Goal: Task Accomplishment & Management: Use online tool/utility

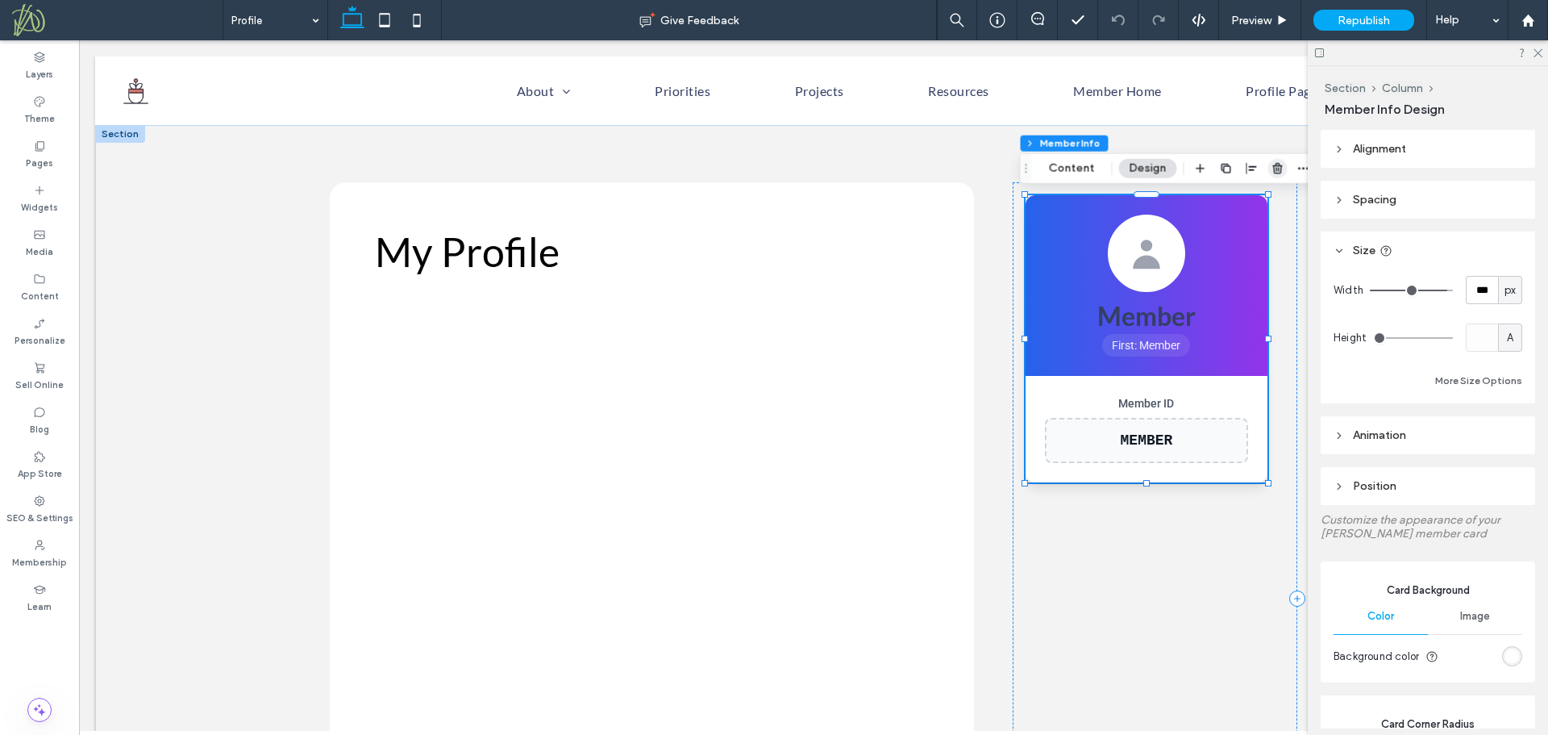
click at [1276, 165] on use "button" at bounding box center [1277, 168] width 10 height 10
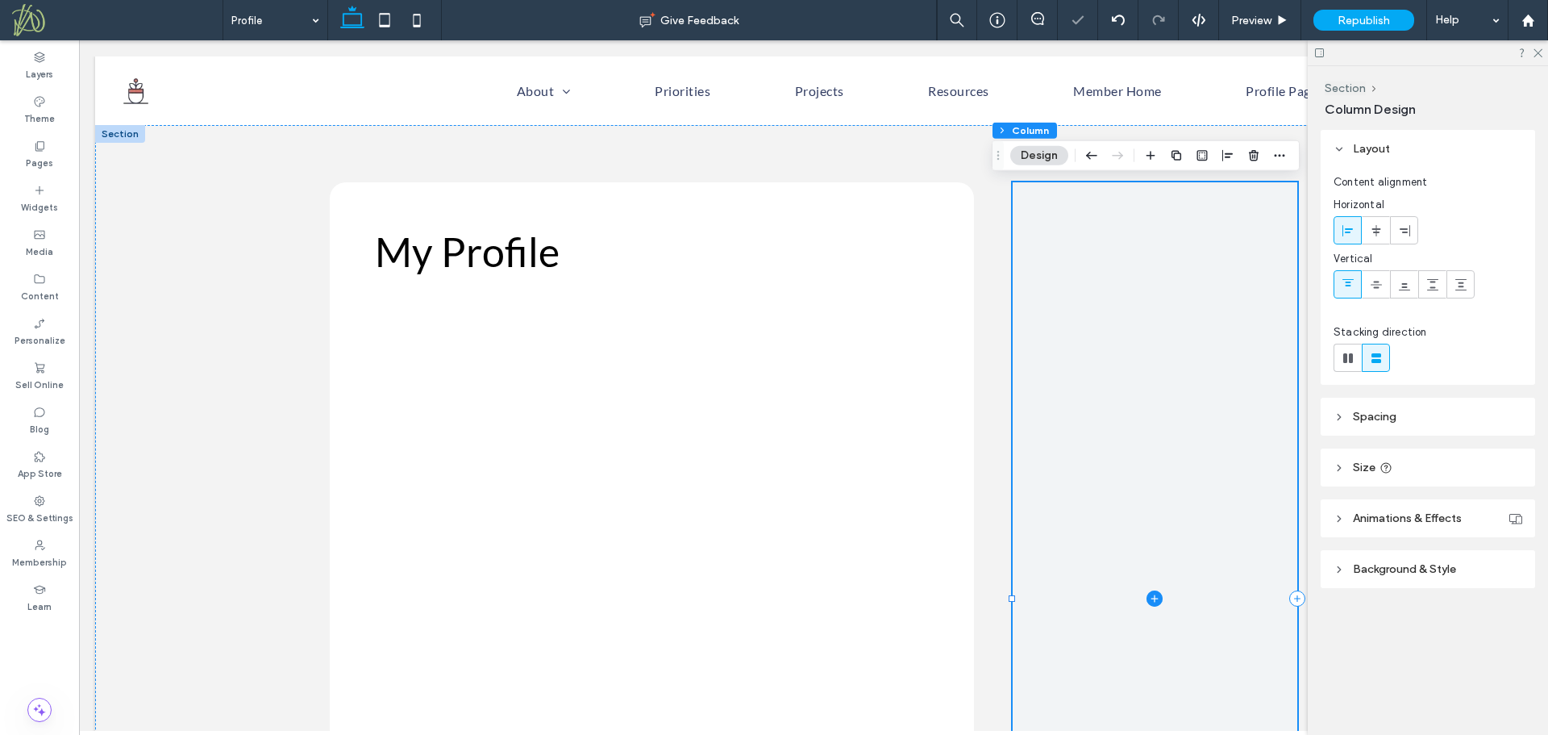
click at [1147, 596] on icon at bounding box center [1155, 598] width 16 height 16
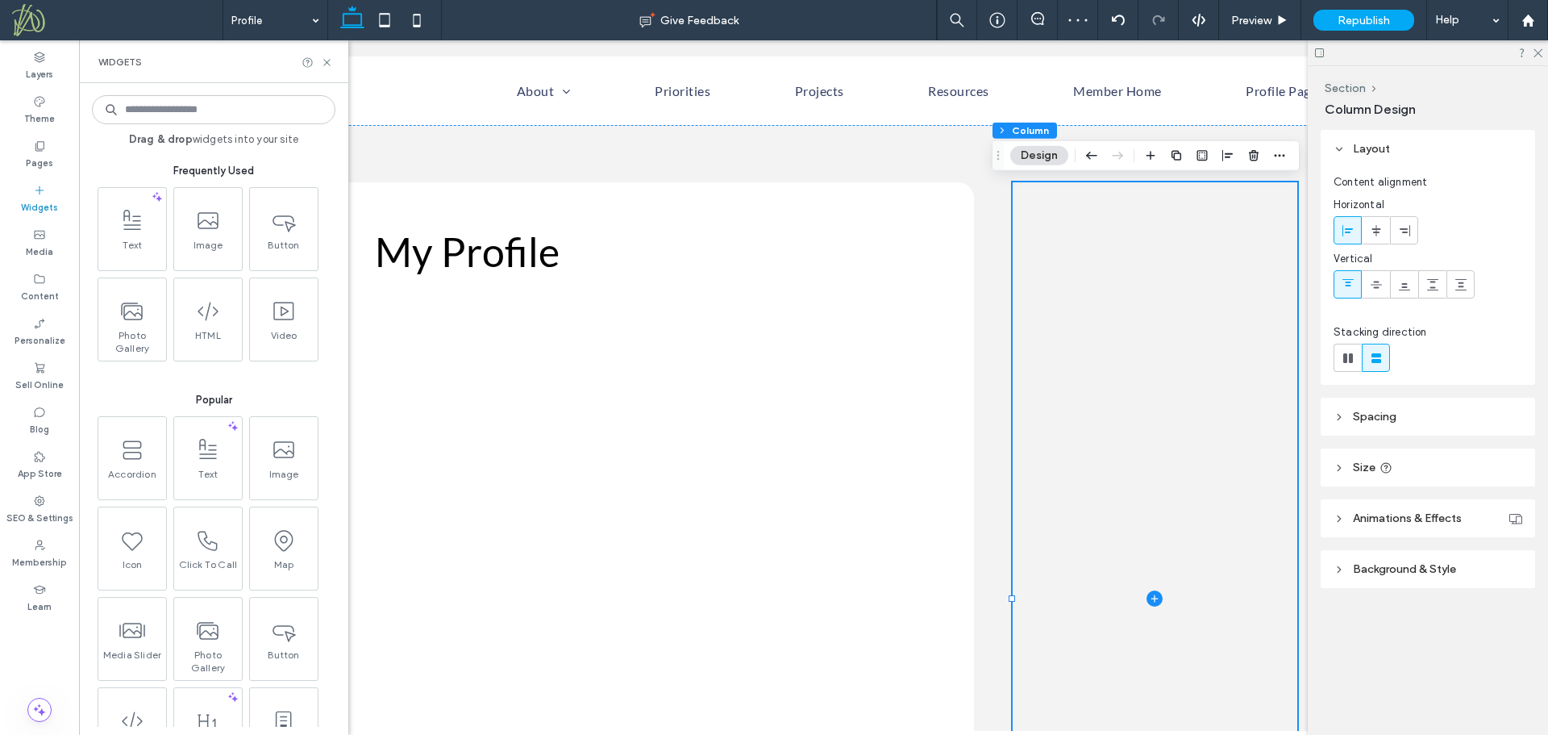
click at [174, 110] on input at bounding box center [214, 109] width 244 height 29
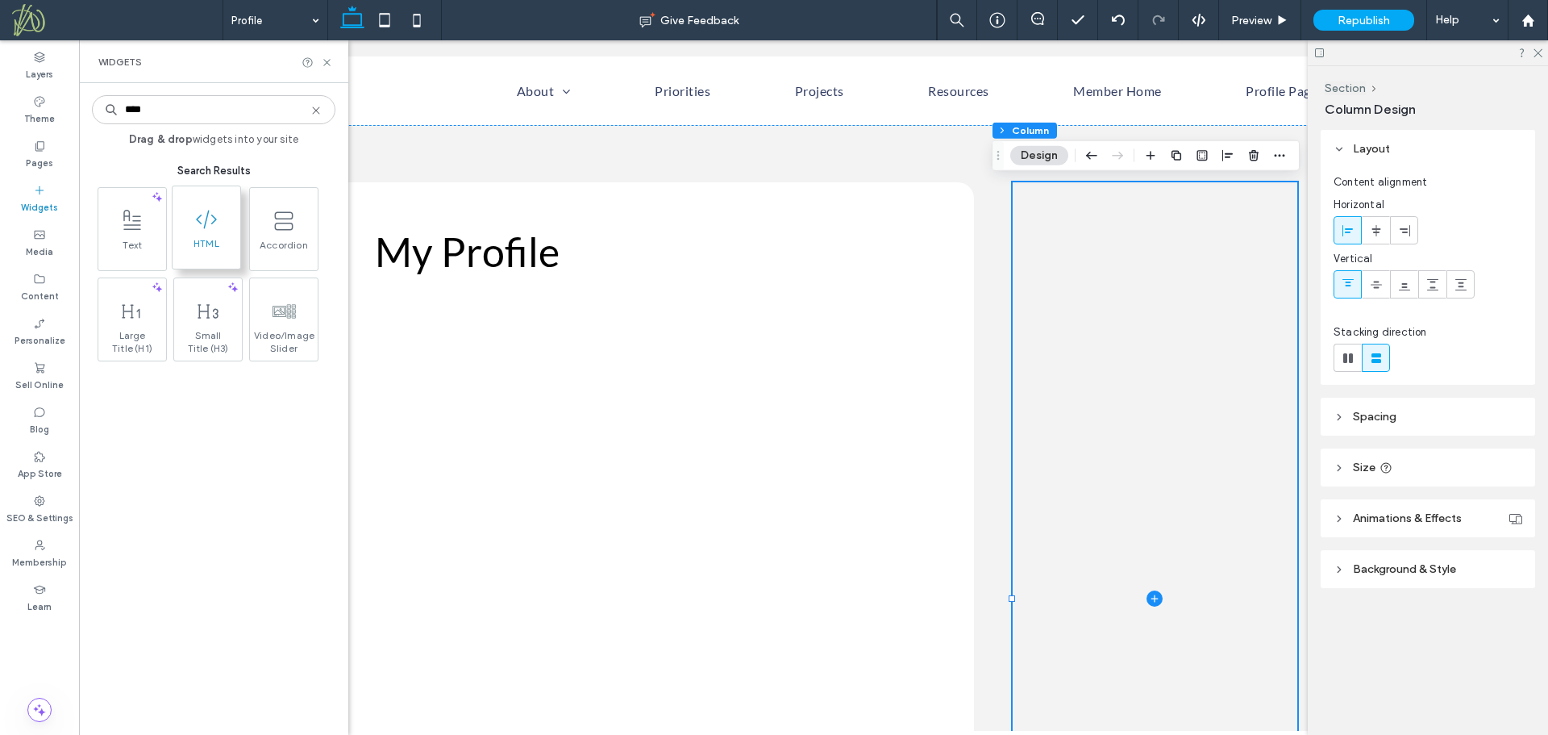
type input "****"
click at [203, 235] on span at bounding box center [207, 219] width 68 height 36
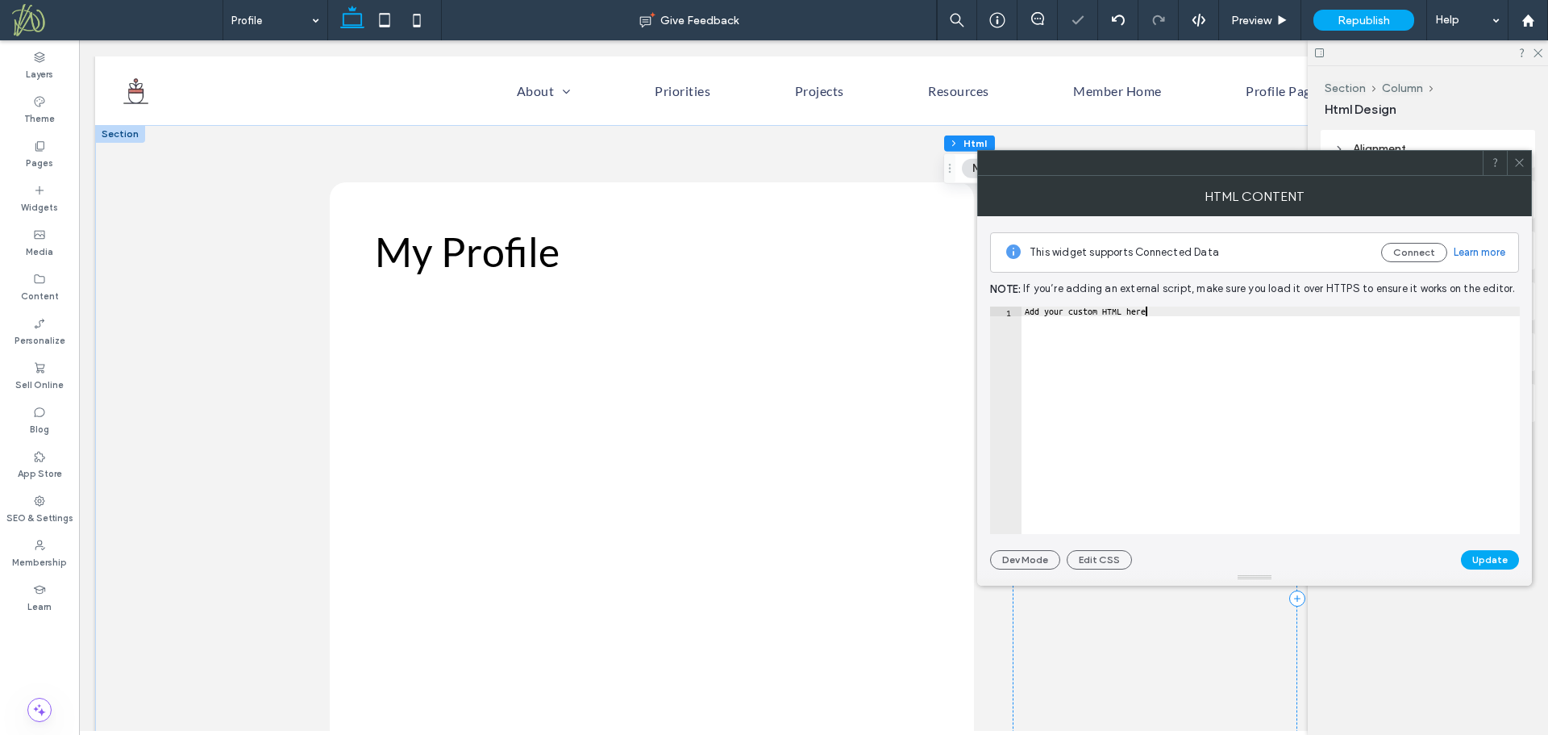
click at [1151, 420] on div "Add your custom HTML here" at bounding box center [1271, 429] width 498 height 247
paste textarea "Cursor at row 1"
type textarea "*********"
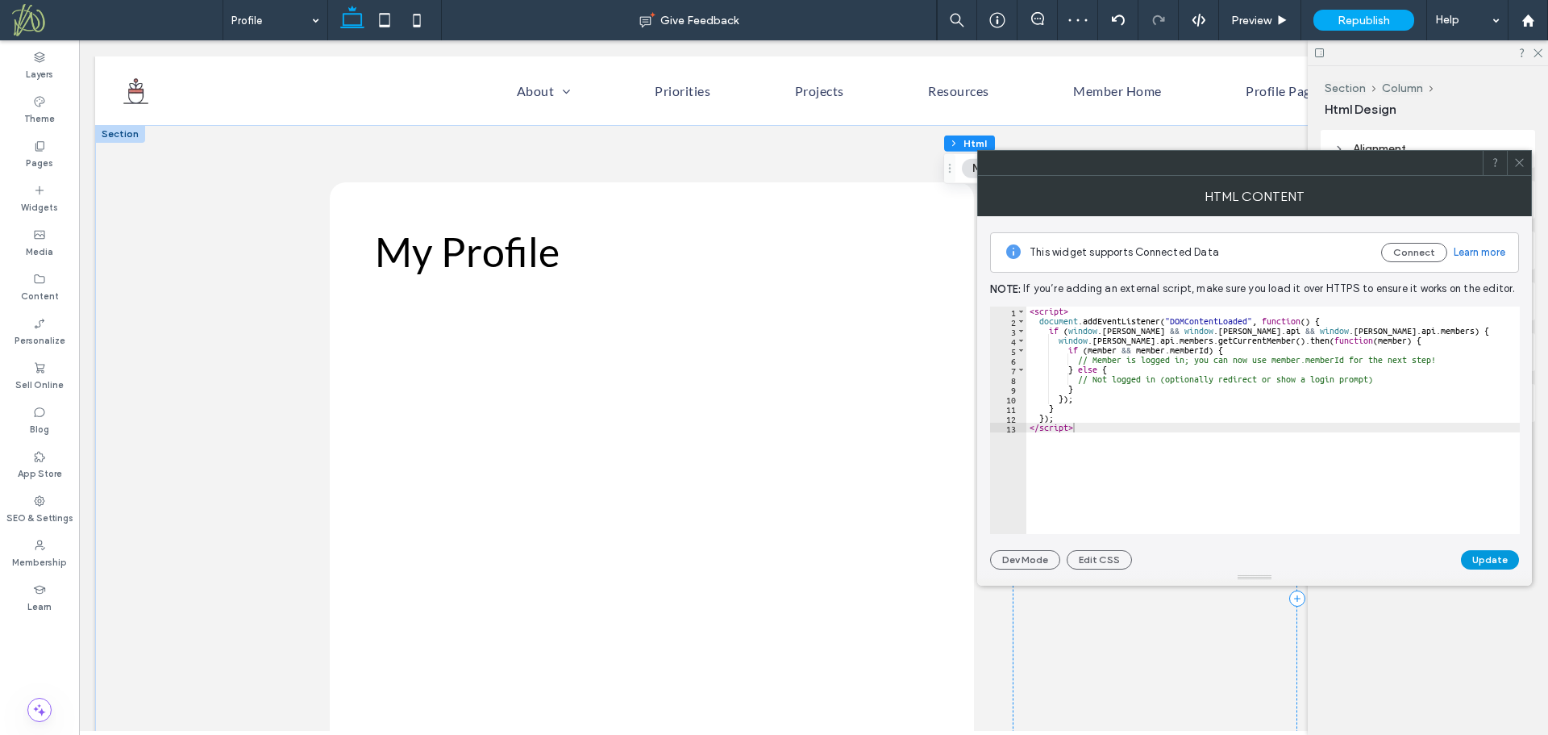
click at [1491, 553] on button "Update" at bounding box center [1490, 559] width 58 height 19
click at [1521, 160] on icon at bounding box center [1519, 162] width 12 height 12
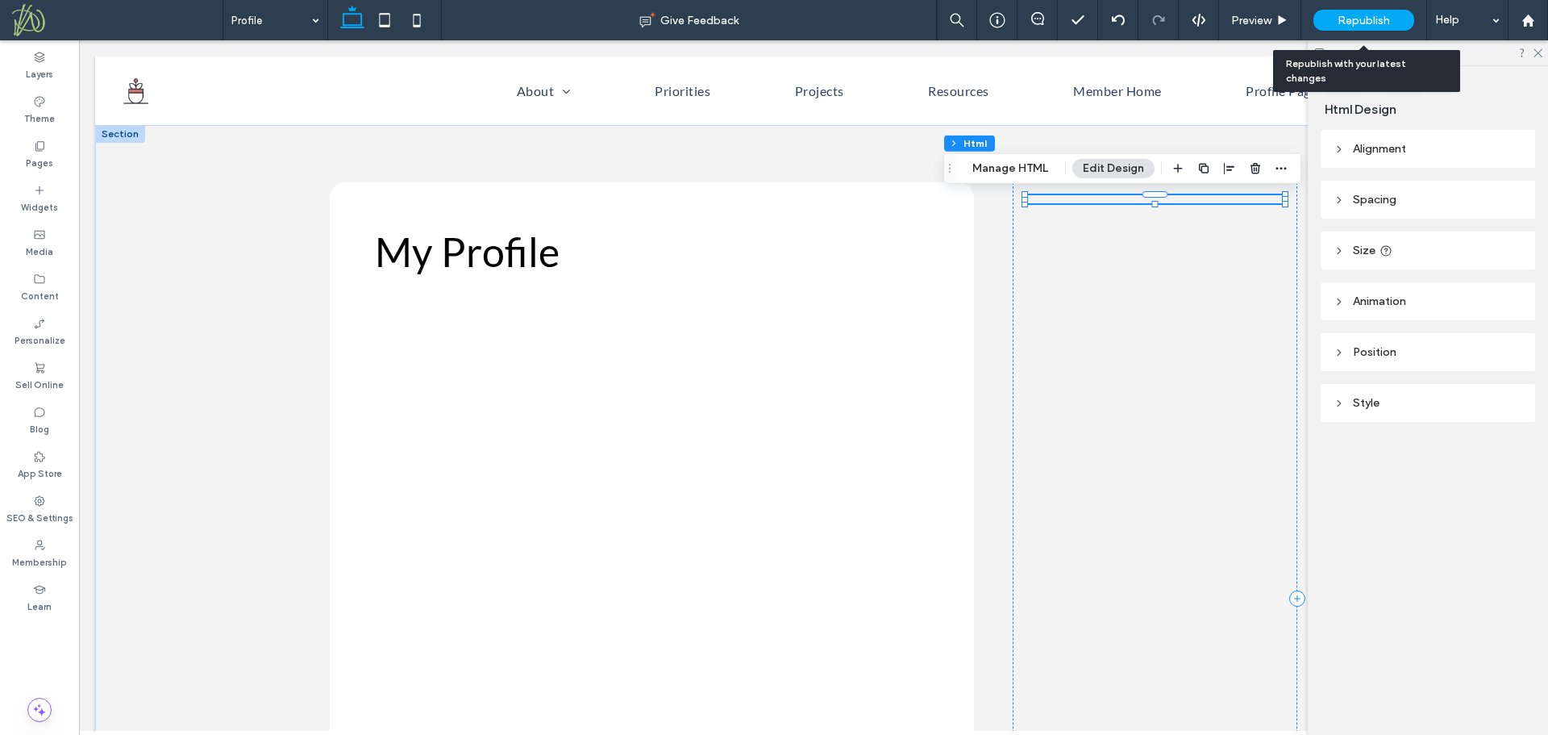
click at [1355, 15] on span "Republish" at bounding box center [1364, 21] width 52 height 14
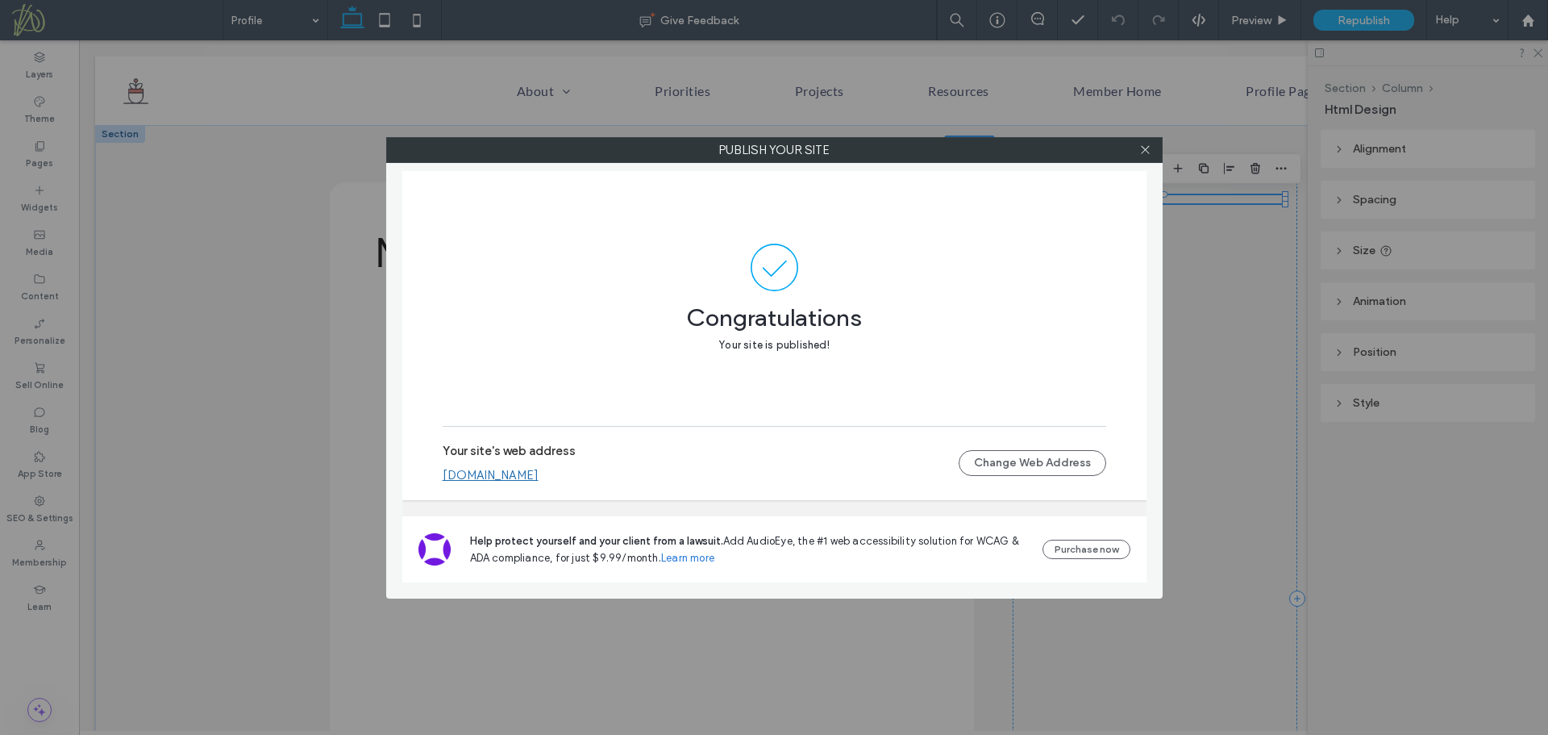
drag, startPoint x: 1147, startPoint y: 150, endPoint x: 1094, endPoint y: 152, distance: 52.4
click at [1146, 149] on icon at bounding box center [1145, 150] width 12 height 12
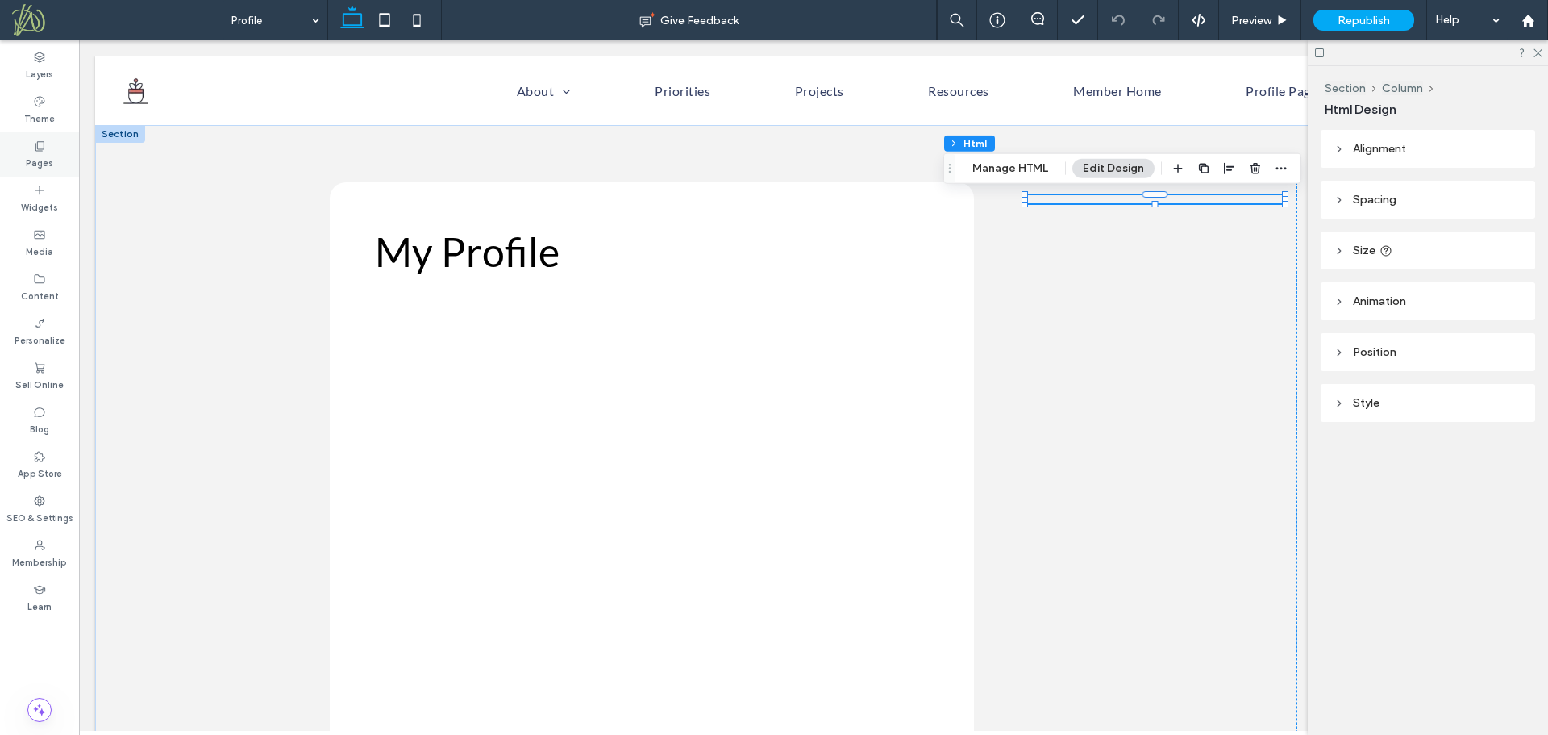
click at [40, 156] on label "Pages" at bounding box center [39, 161] width 27 height 18
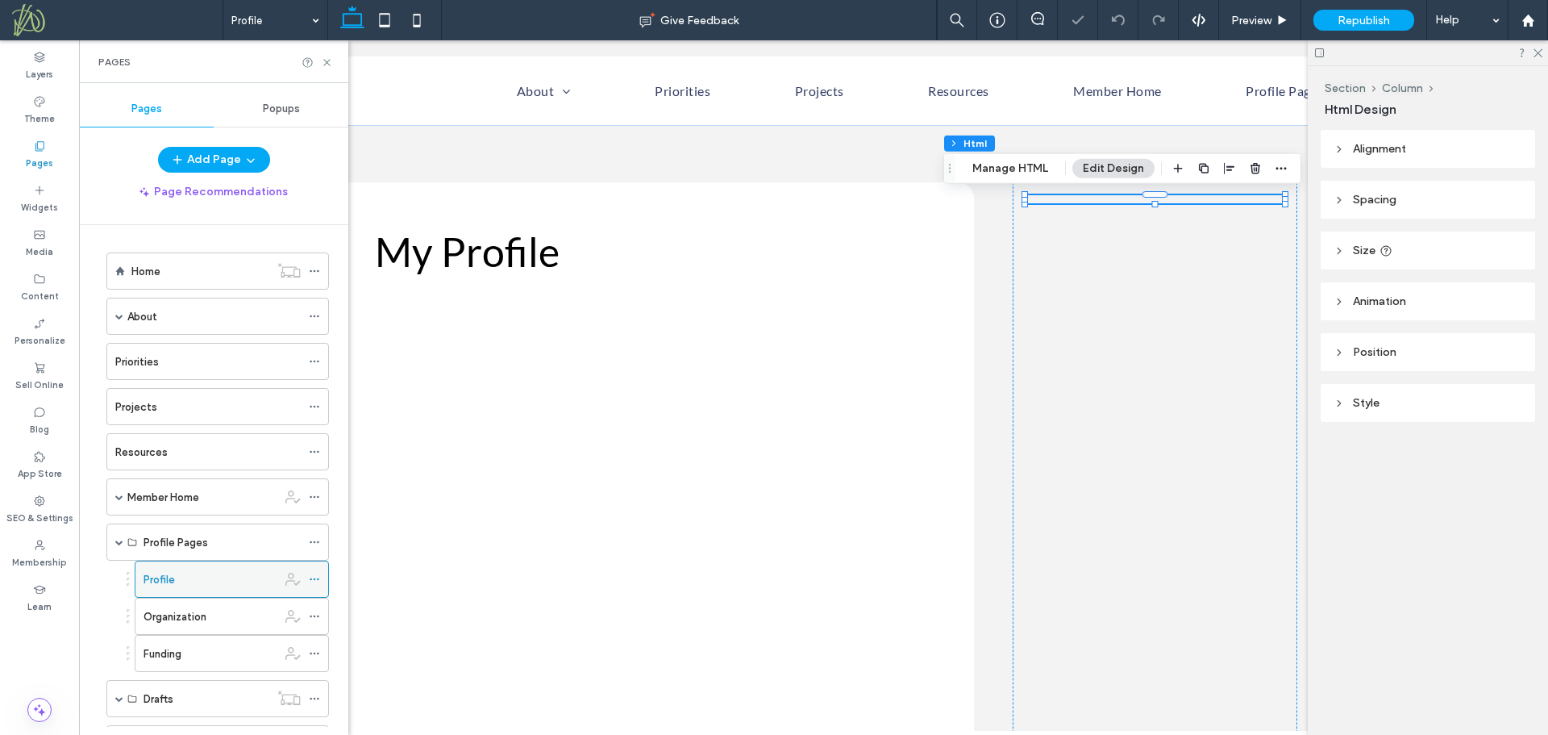
click at [316, 581] on icon at bounding box center [314, 578] width 11 height 11
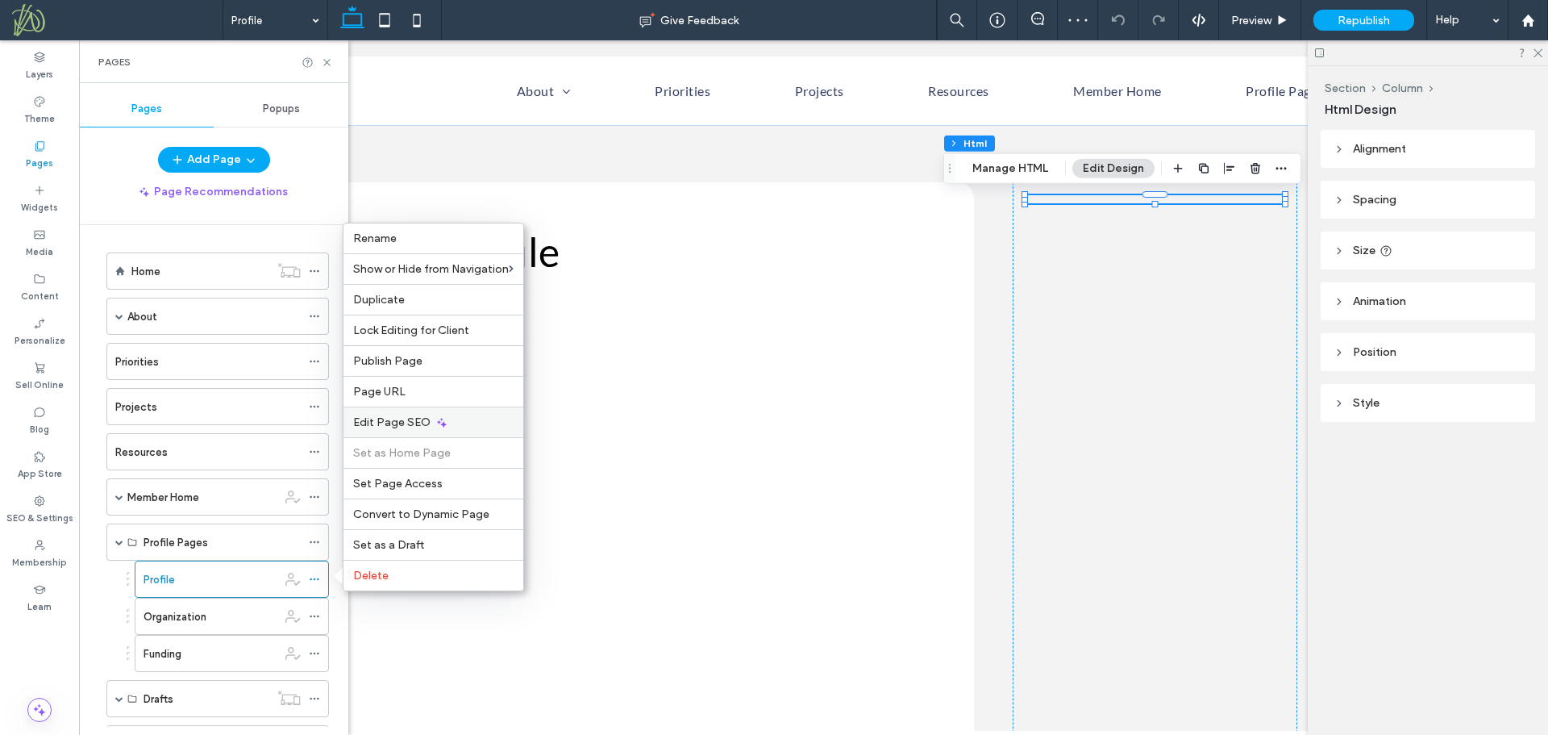
click at [443, 423] on icon at bounding box center [441, 422] width 13 height 13
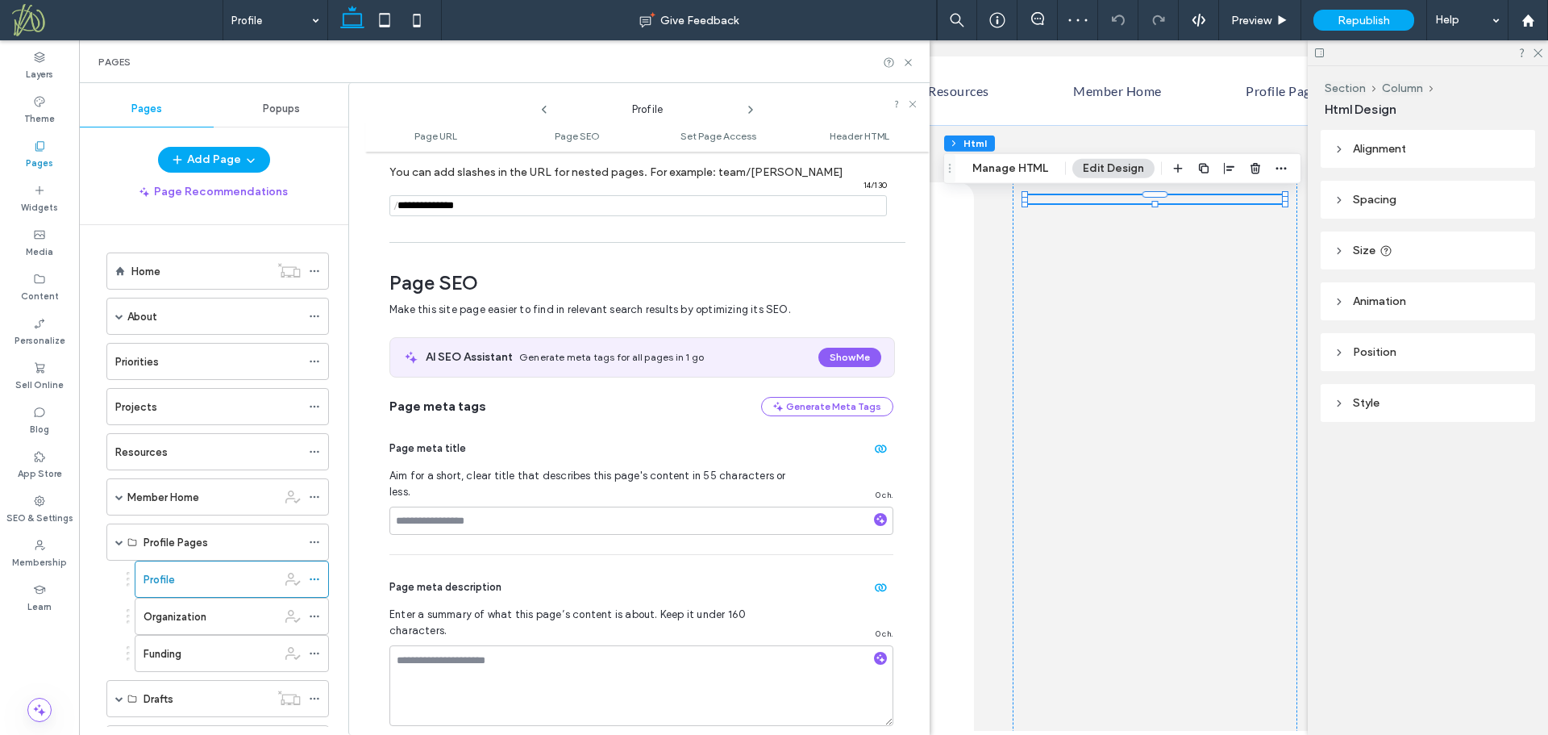
scroll to position [221, 0]
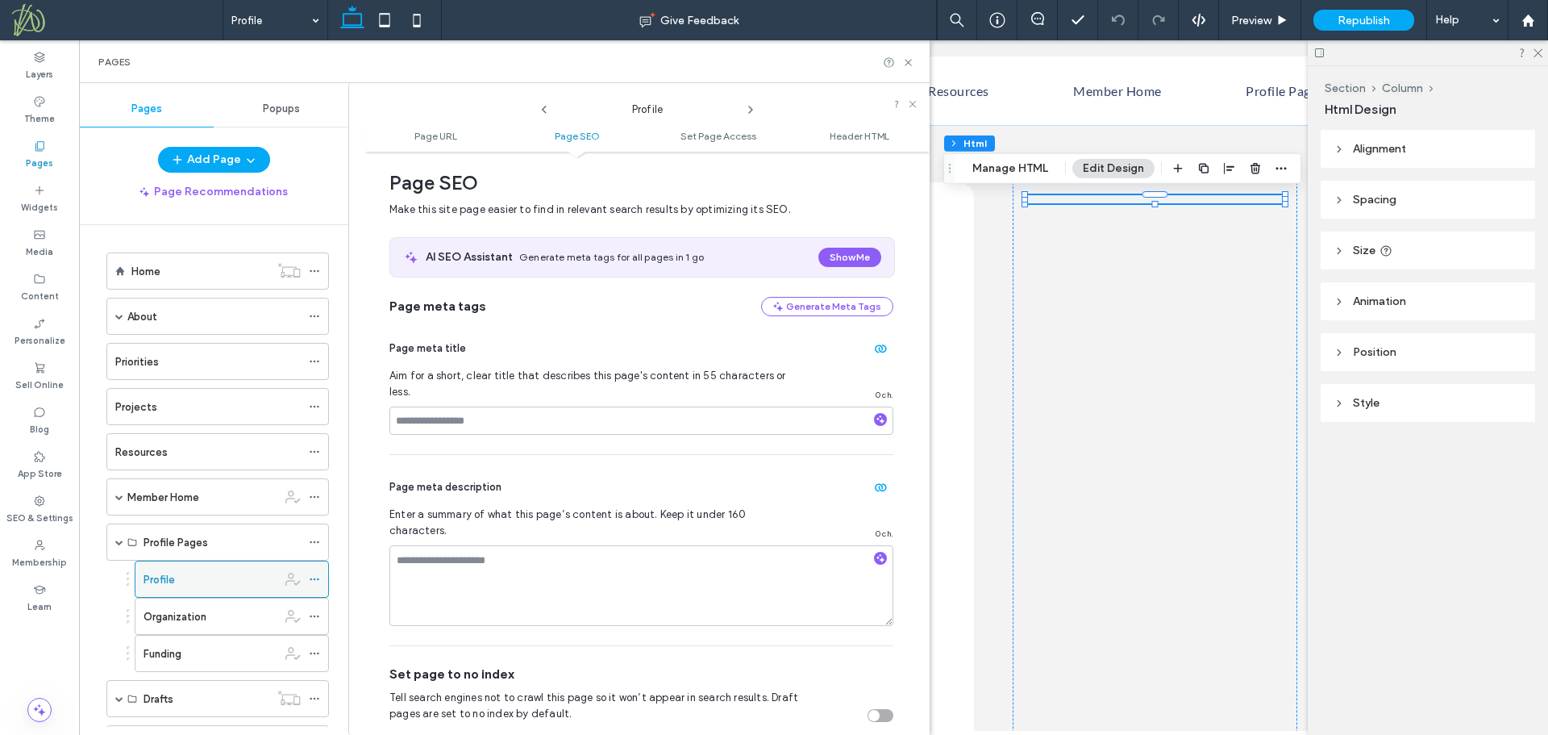
click at [314, 577] on icon at bounding box center [314, 578] width 11 height 11
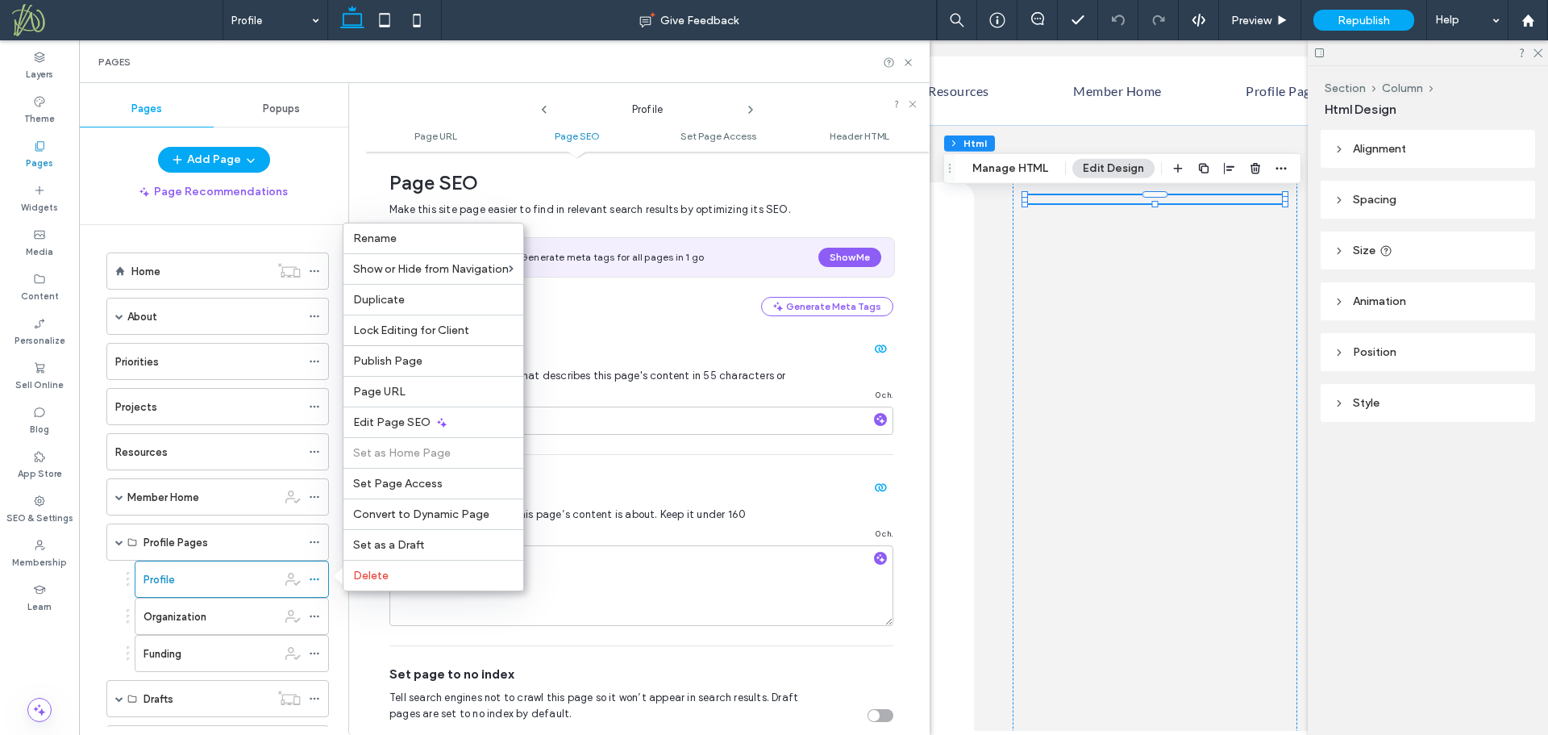
click at [437, 486] on span "Set Page Access" at bounding box center [398, 484] width 90 height 14
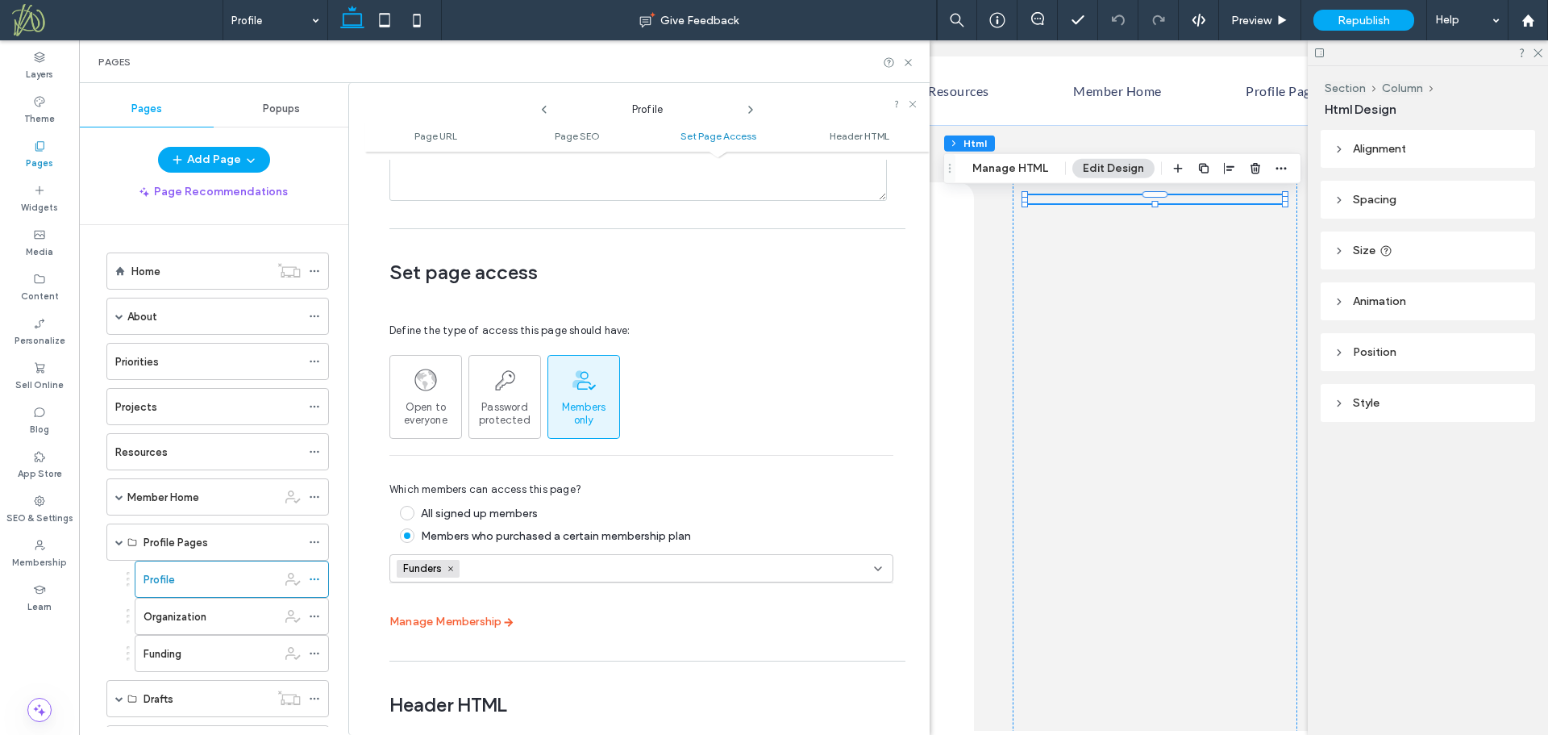
scroll to position [1150, 0]
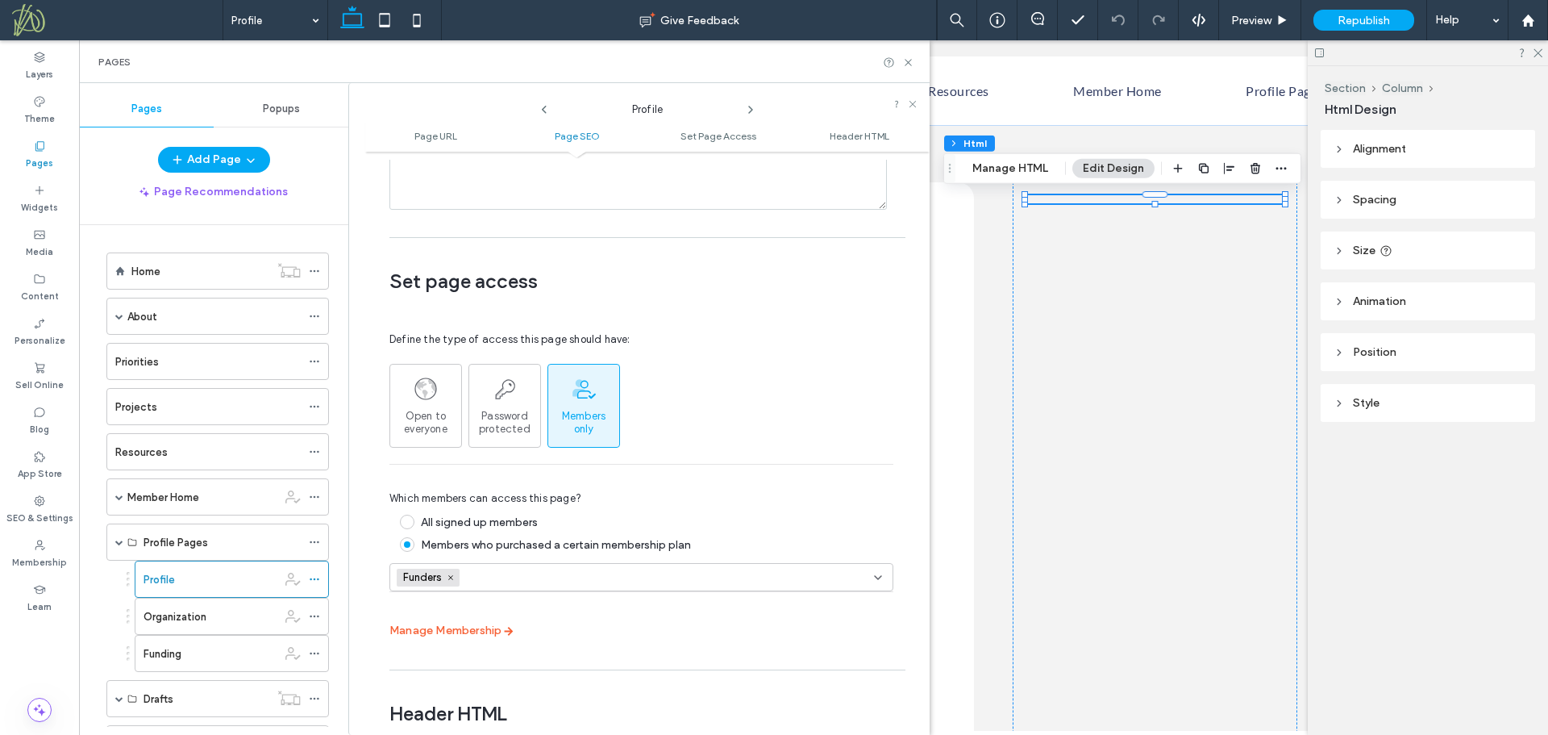
click at [510, 515] on div "All signed up members" at bounding box center [479, 522] width 117 height 14
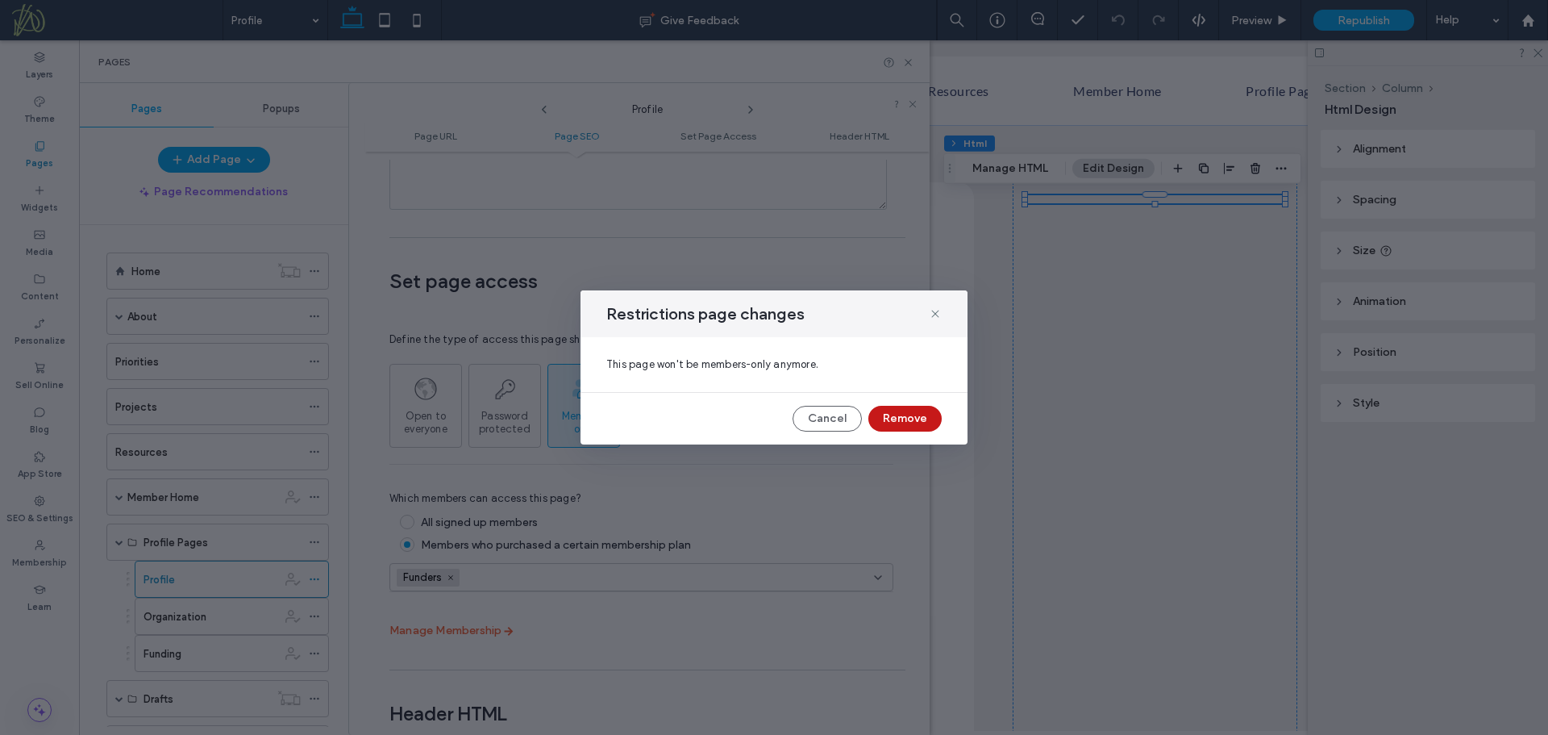
click at [907, 418] on button "Remove" at bounding box center [904, 419] width 73 height 26
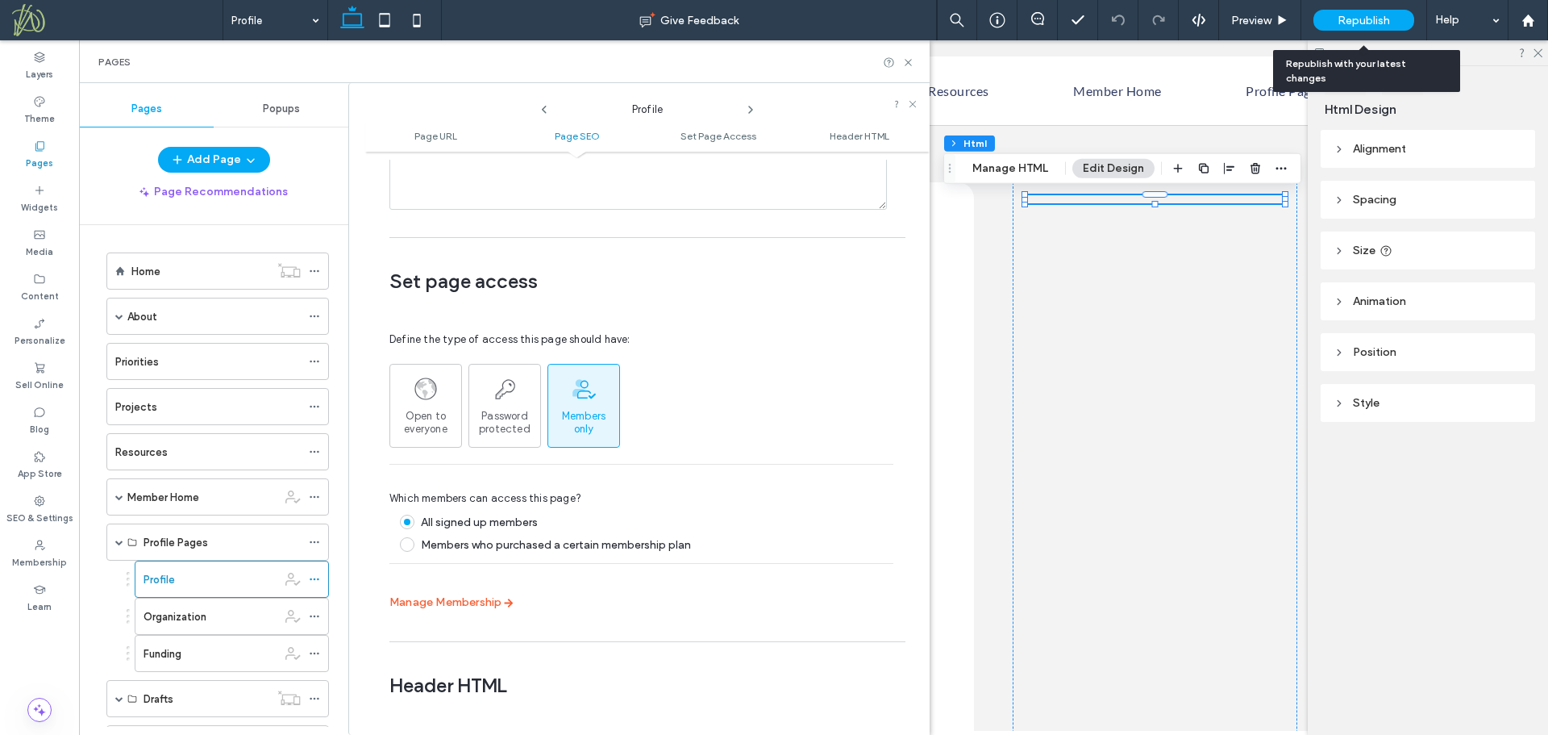
click at [1336, 20] on div "Republish" at bounding box center [1363, 20] width 101 height 21
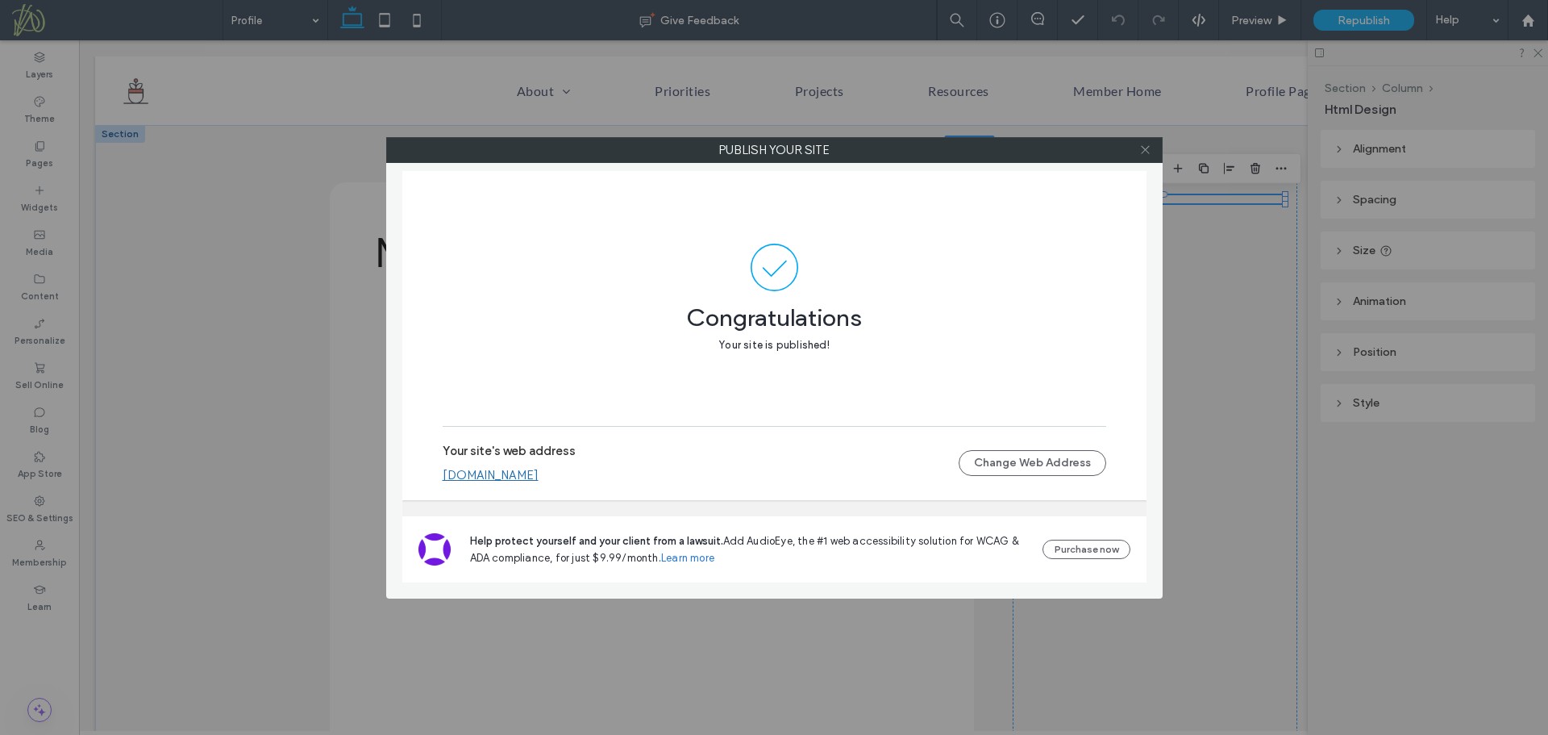
click at [1143, 148] on icon at bounding box center [1145, 150] width 12 height 12
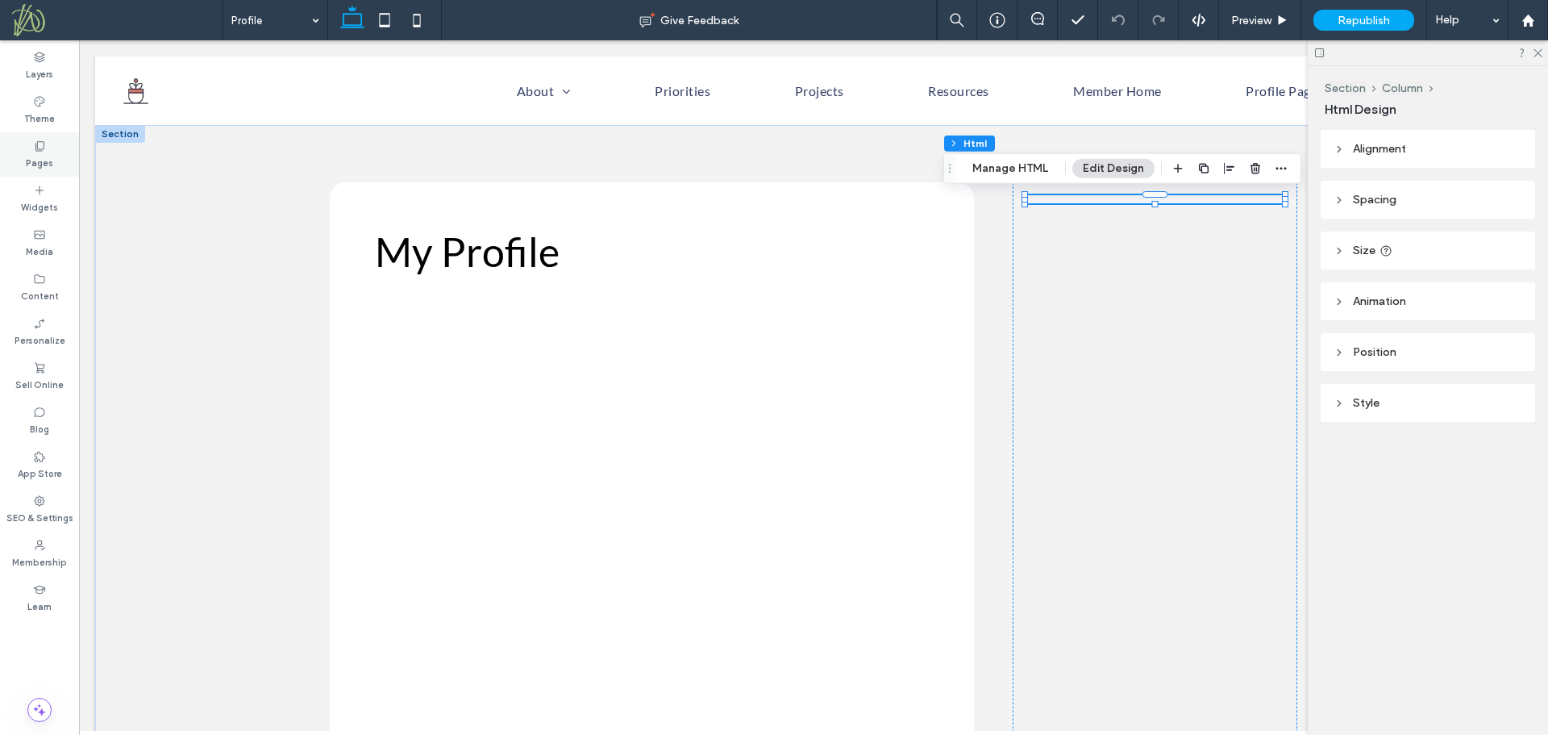
click at [39, 147] on icon at bounding box center [39, 145] width 13 height 13
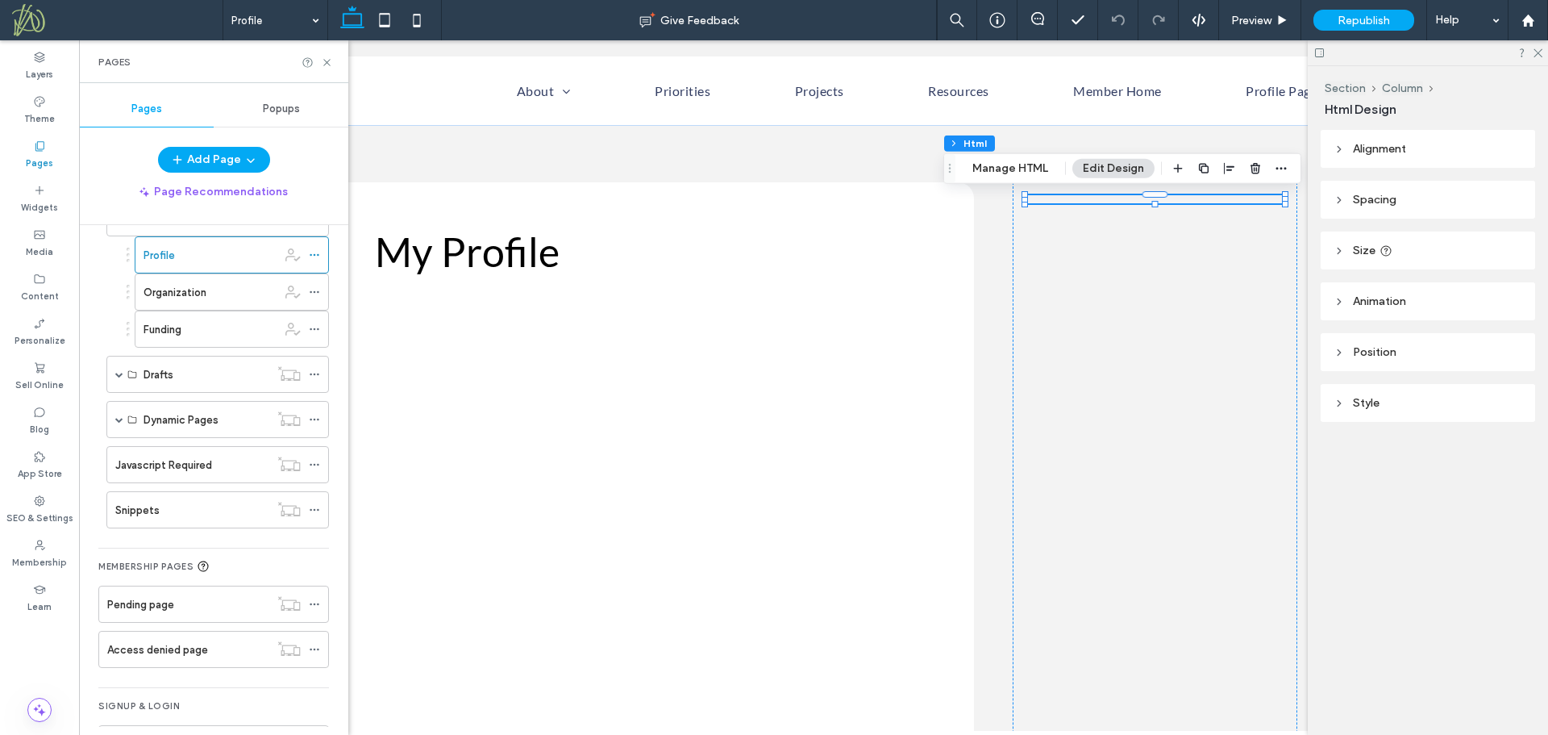
scroll to position [381, 0]
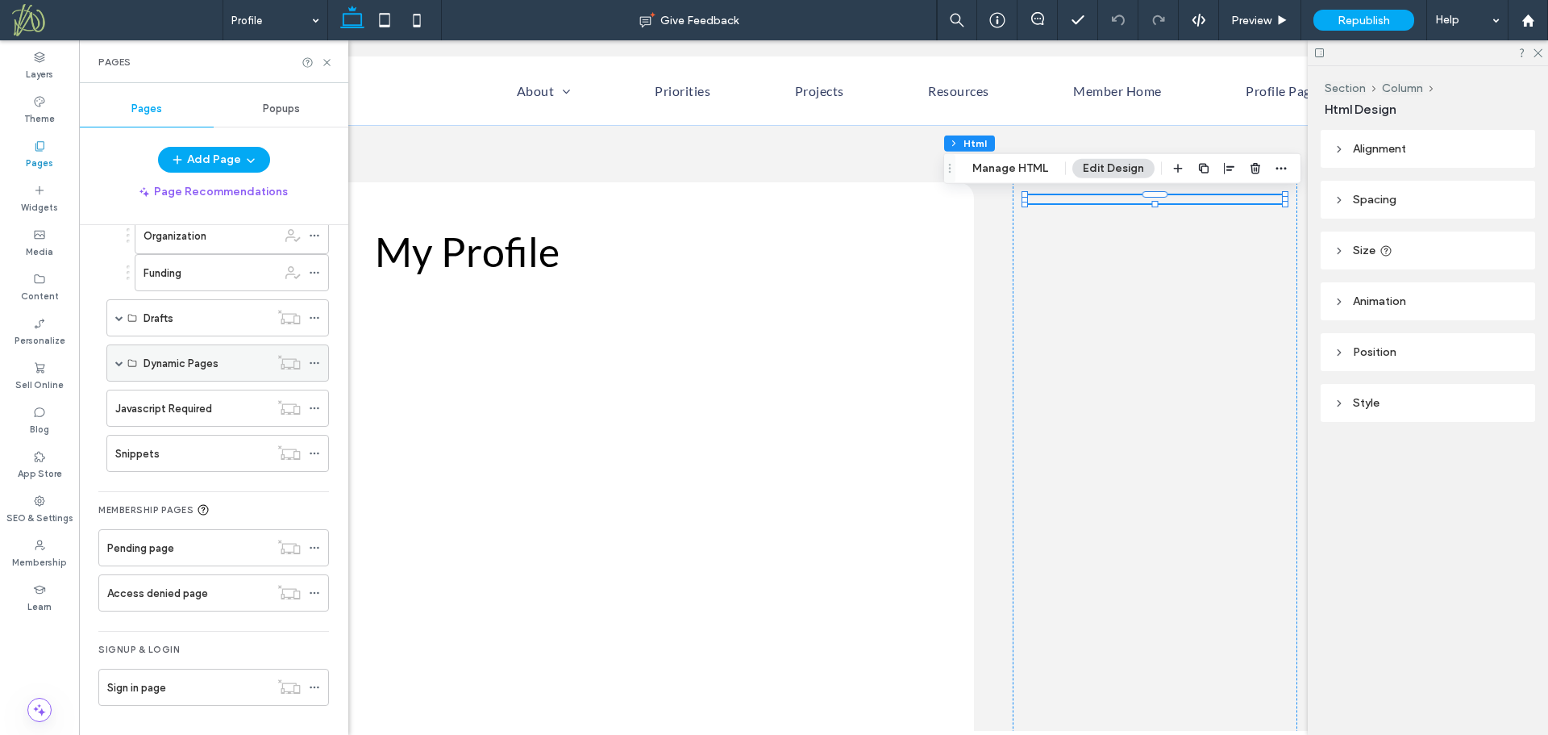
click at [121, 360] on span at bounding box center [119, 363] width 8 height 8
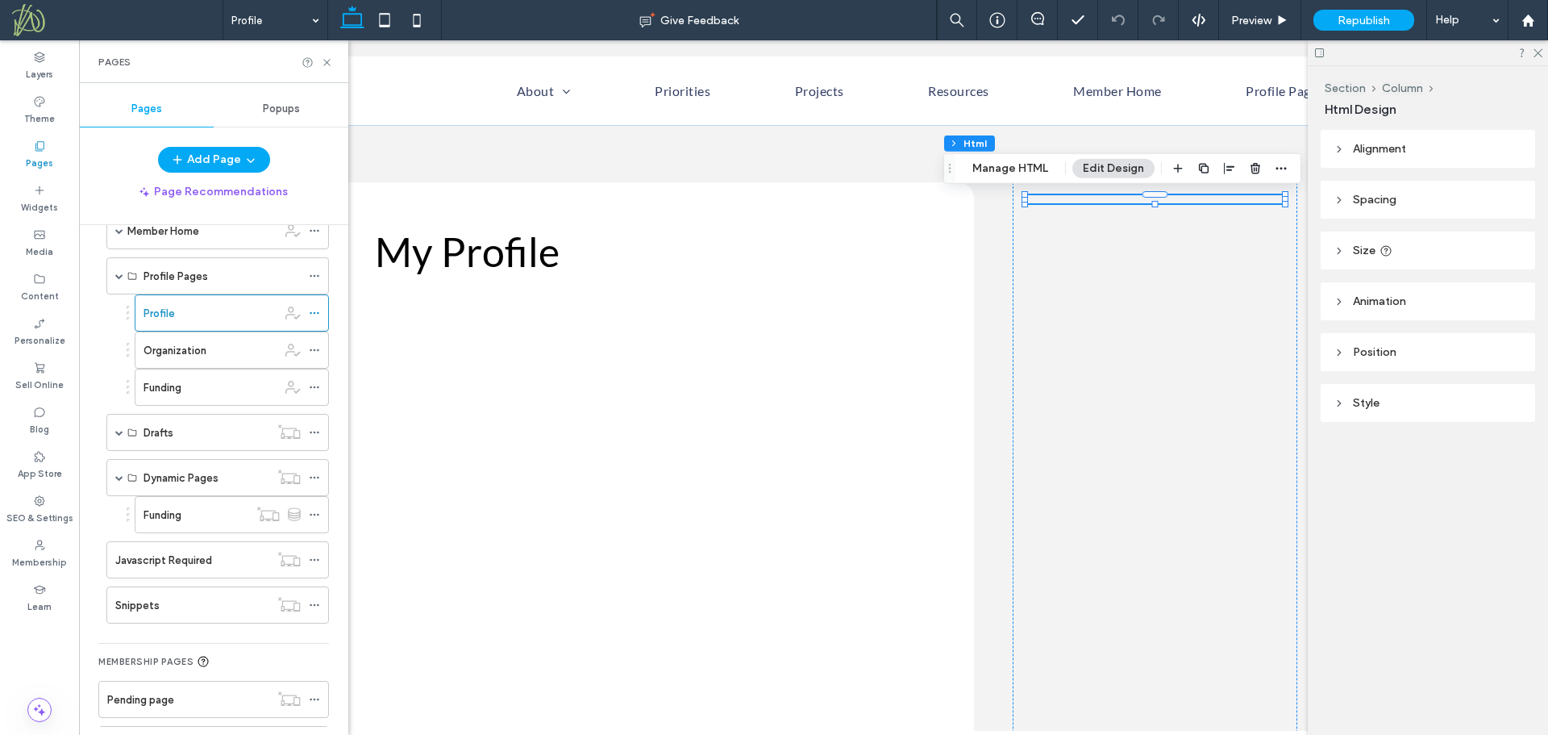
scroll to position [234, 0]
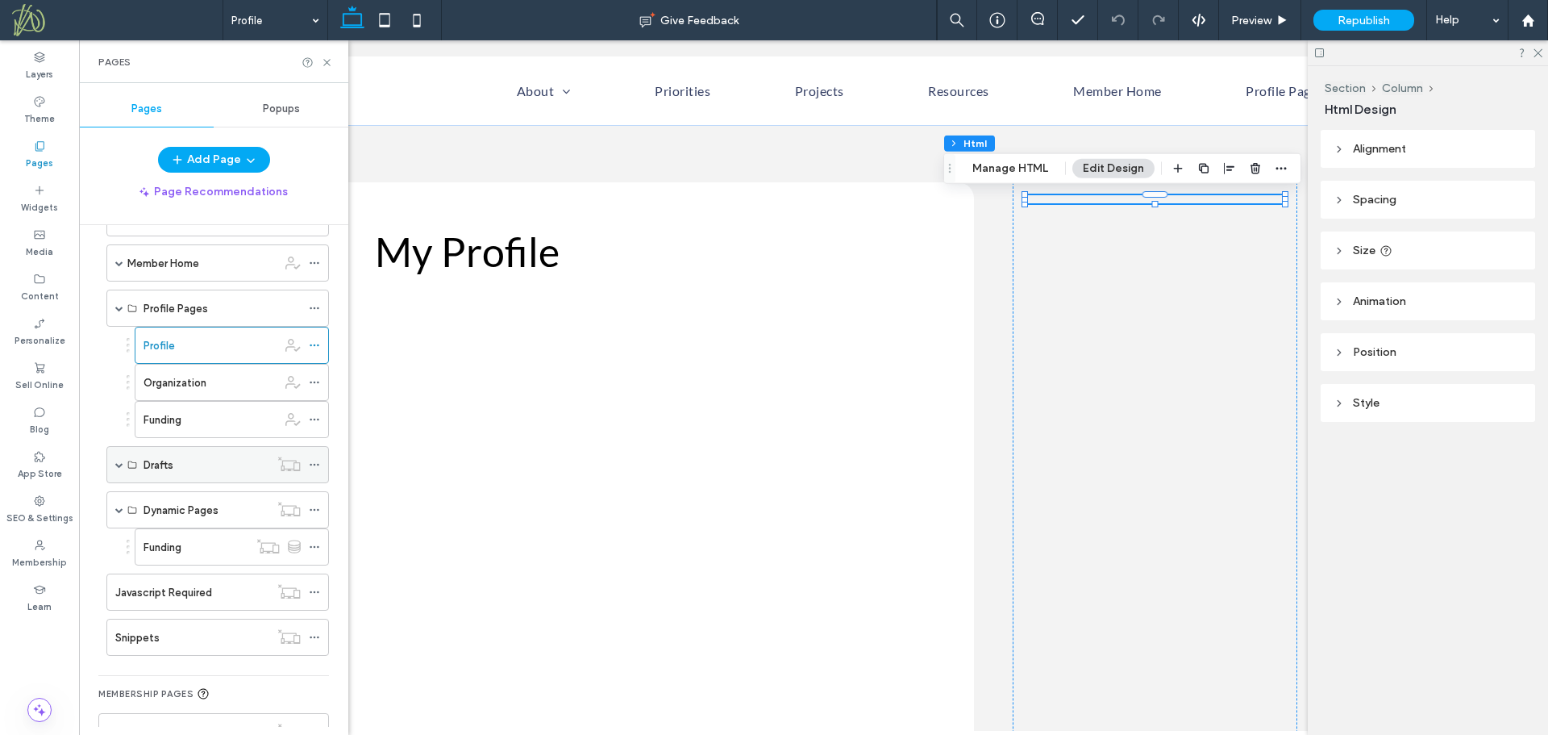
click at [118, 462] on span at bounding box center [119, 464] width 8 height 8
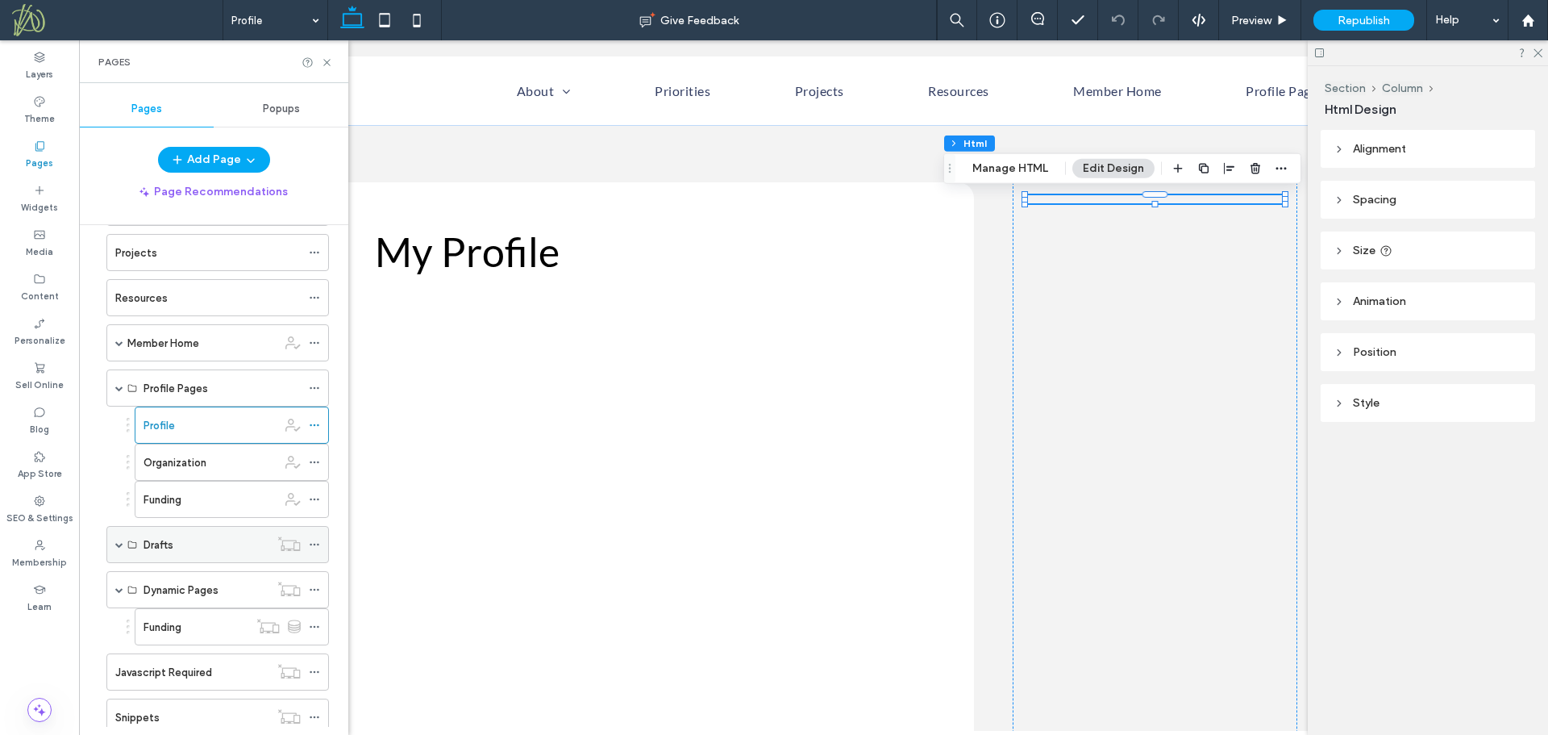
scroll to position [155, 0]
click at [123, 544] on span at bounding box center [119, 543] width 8 height 8
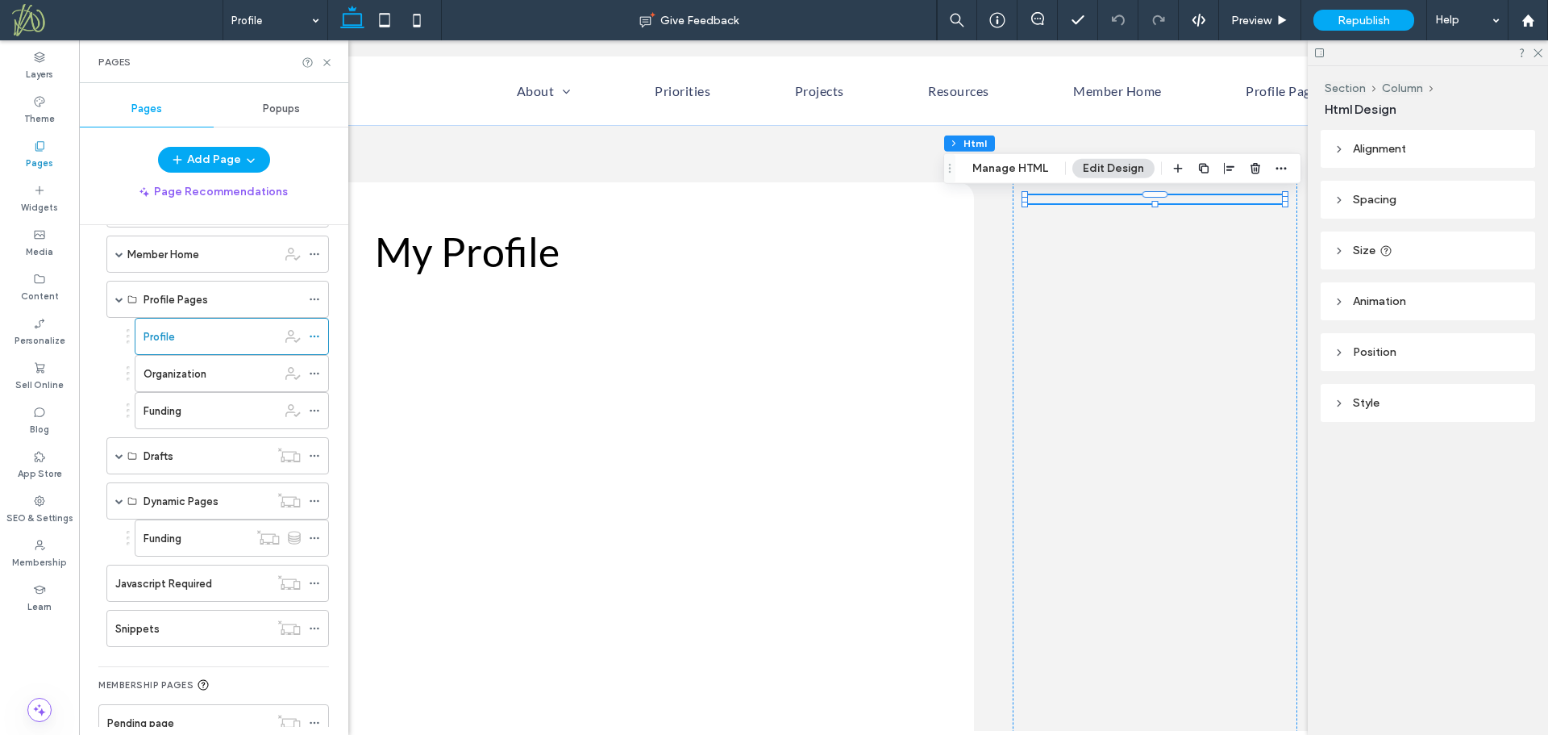
scroll to position [239, 0]
click at [119, 459] on span at bounding box center [119, 460] width 8 height 8
drag, startPoint x: 101, startPoint y: 668, endPoint x: 154, endPoint y: 520, distance: 157.6
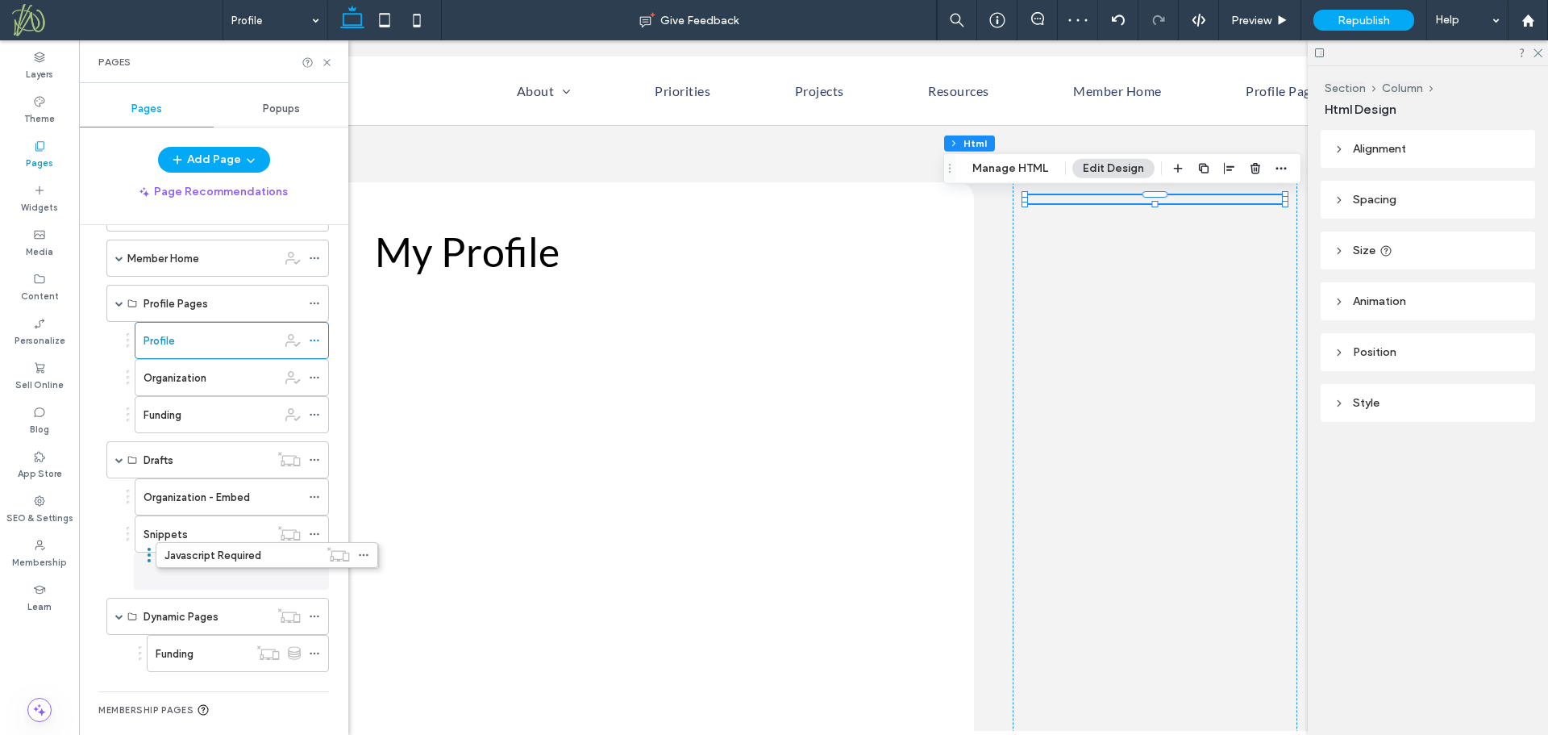
drag, startPoint x: 100, startPoint y: 660, endPoint x: 149, endPoint y: 559, distance: 112.2
click at [194, 655] on label "Funding" at bounding box center [175, 653] width 38 height 28
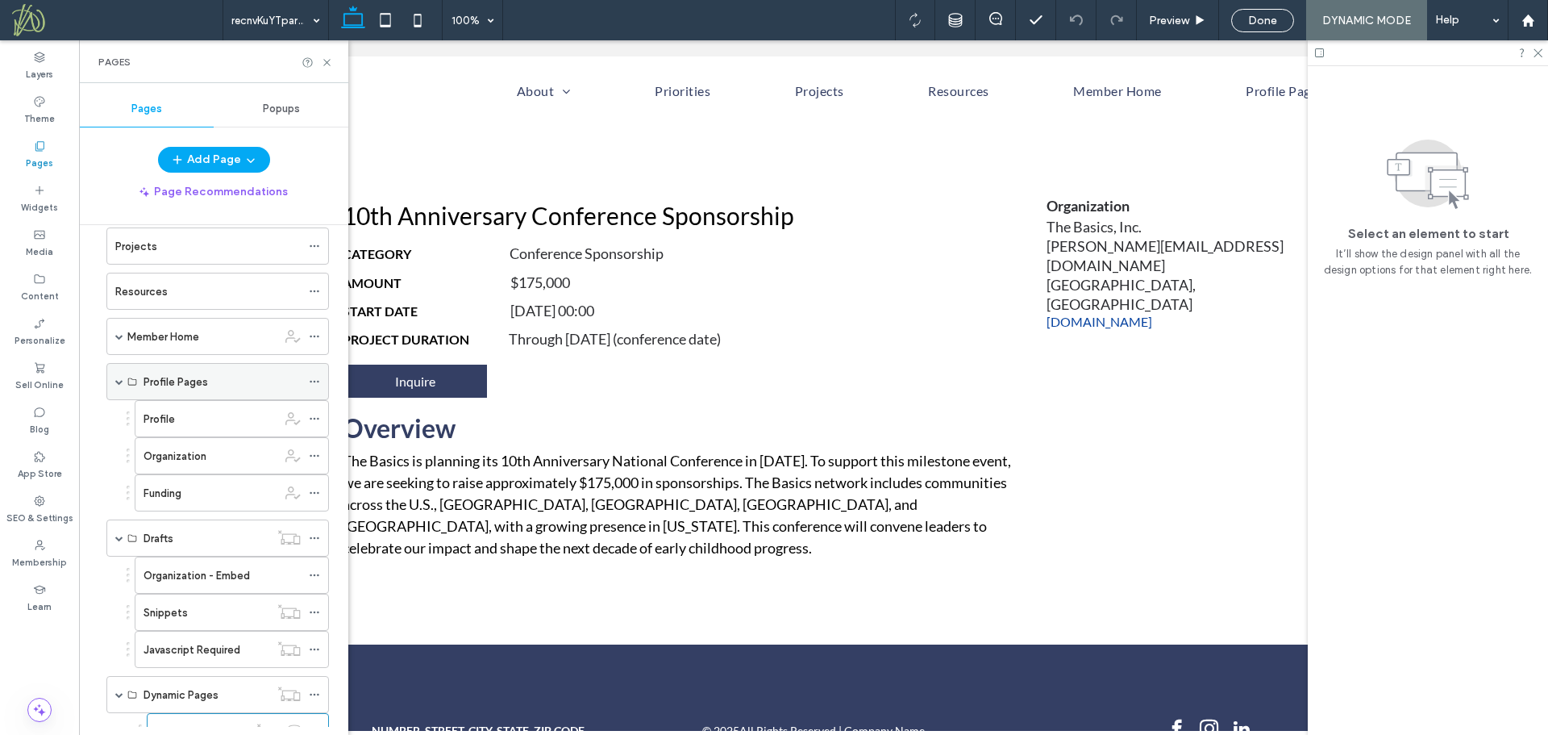
scroll to position [160, 0]
click at [119, 337] on span at bounding box center [119, 337] width 8 height 8
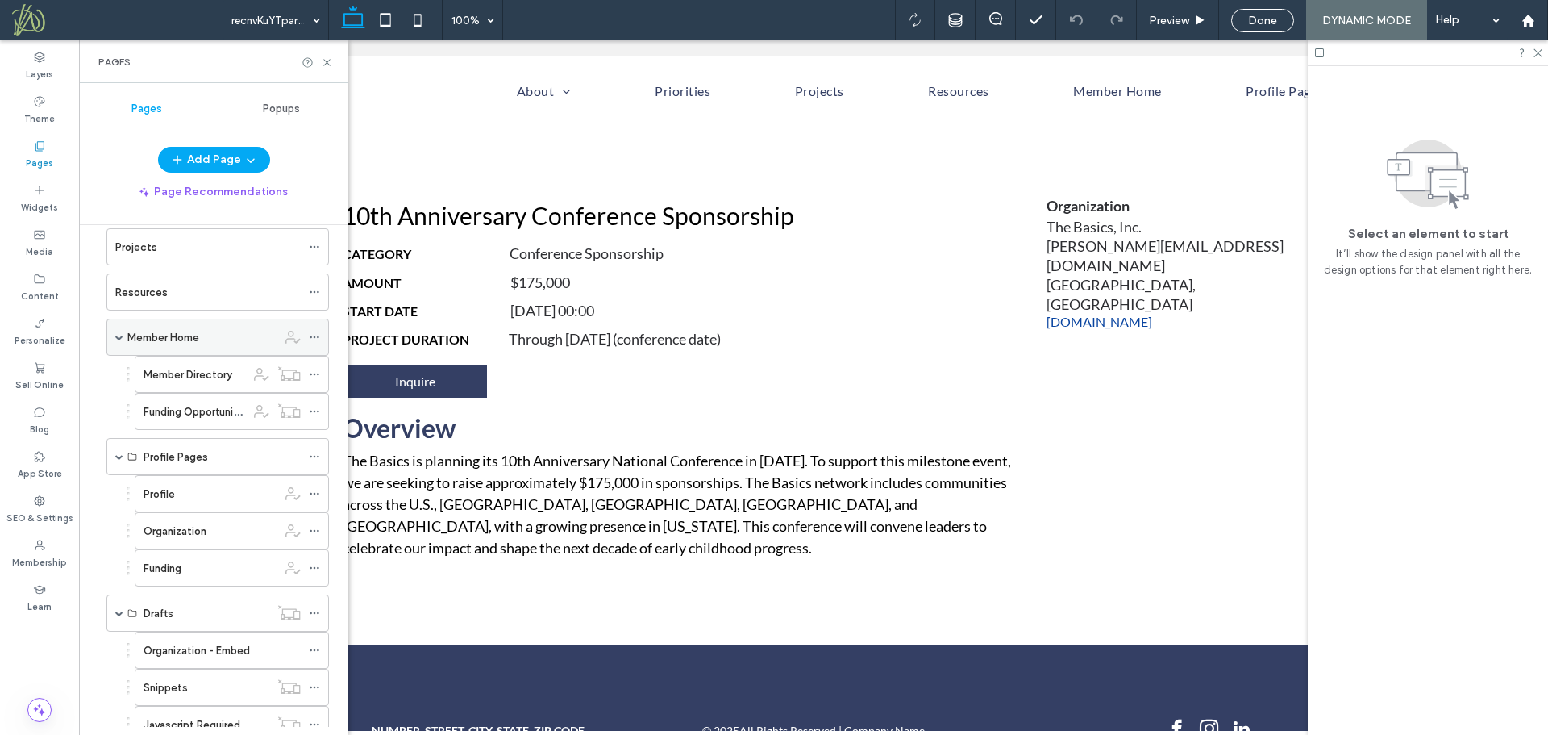
click at [119, 337] on span at bounding box center [119, 337] width 8 height 8
click at [208, 385] on div "Profile Pages" at bounding box center [222, 382] width 157 height 17
click at [200, 420] on div "Profile" at bounding box center [211, 419] width 134 height 17
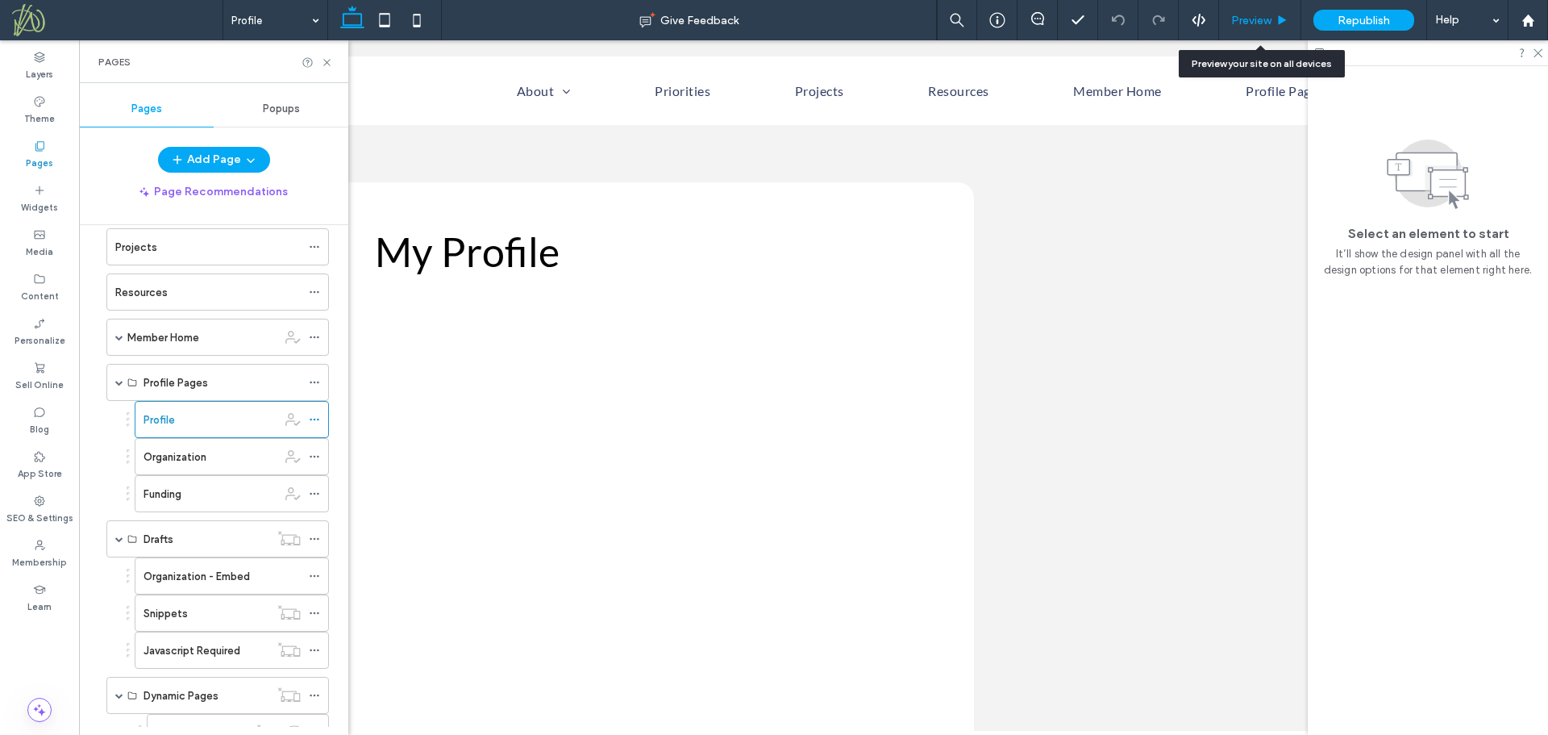
click at [1251, 15] on span "Preview" at bounding box center [1251, 21] width 40 height 14
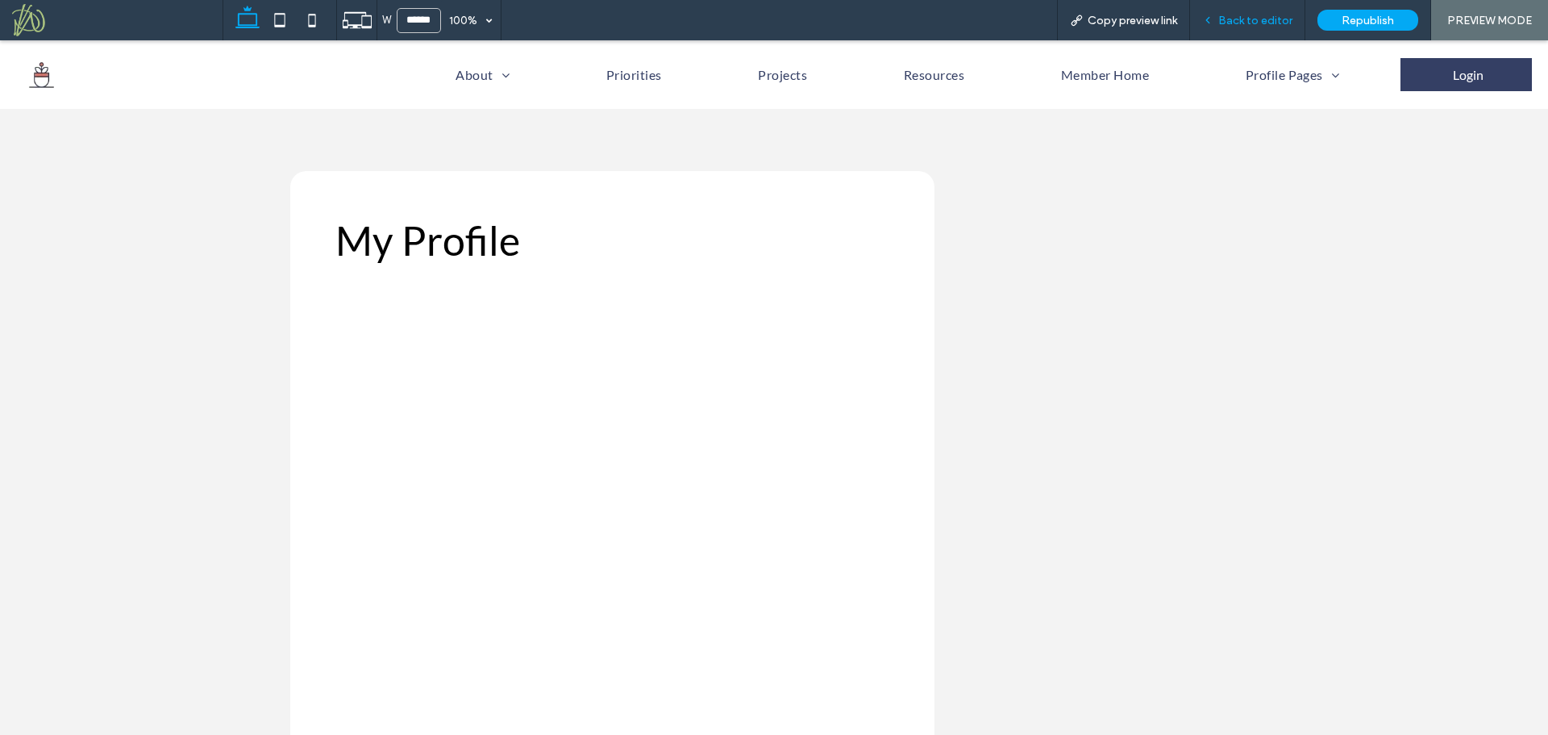
click at [1260, 19] on span "Back to editor" at bounding box center [1255, 21] width 74 height 14
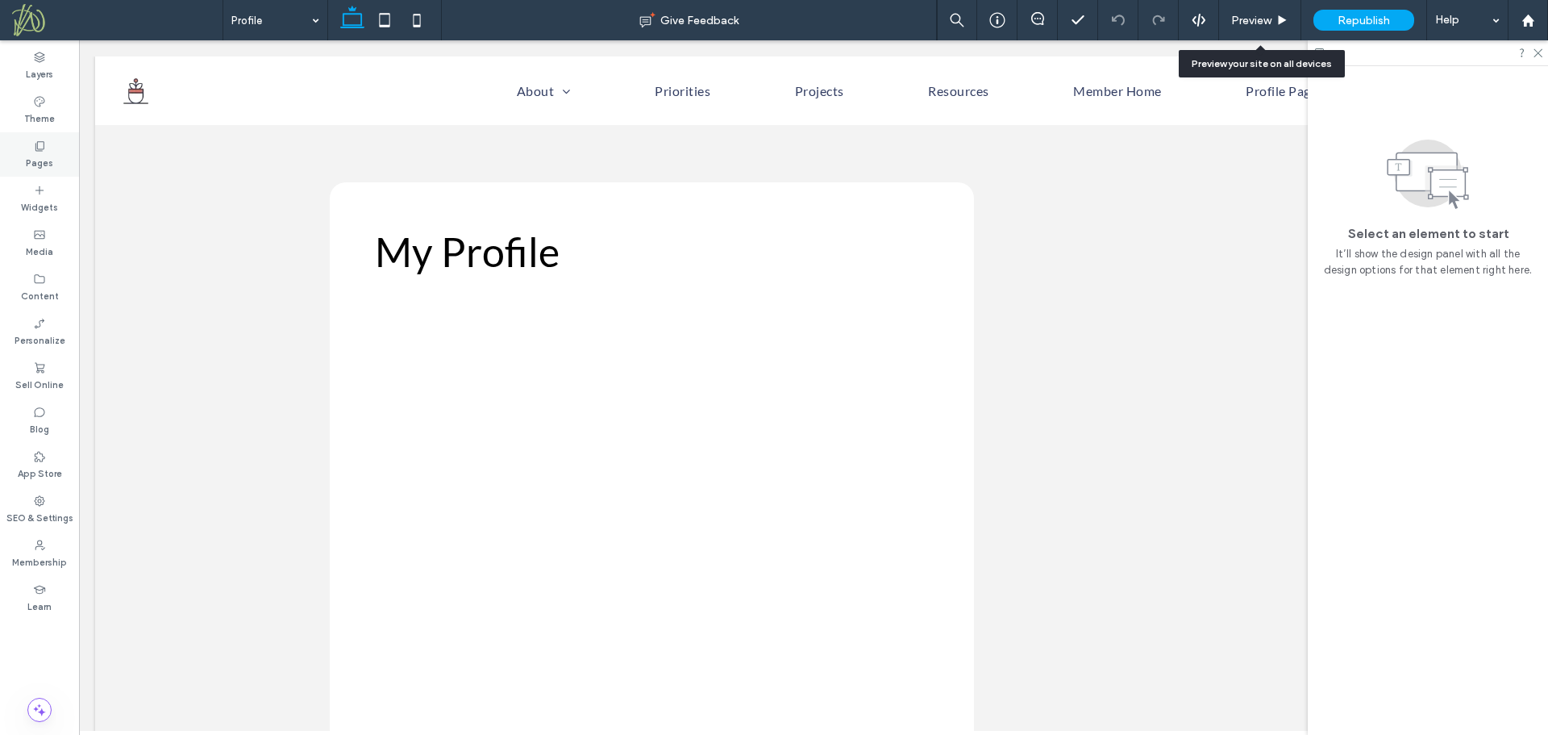
click at [44, 162] on label "Pages" at bounding box center [39, 161] width 27 height 18
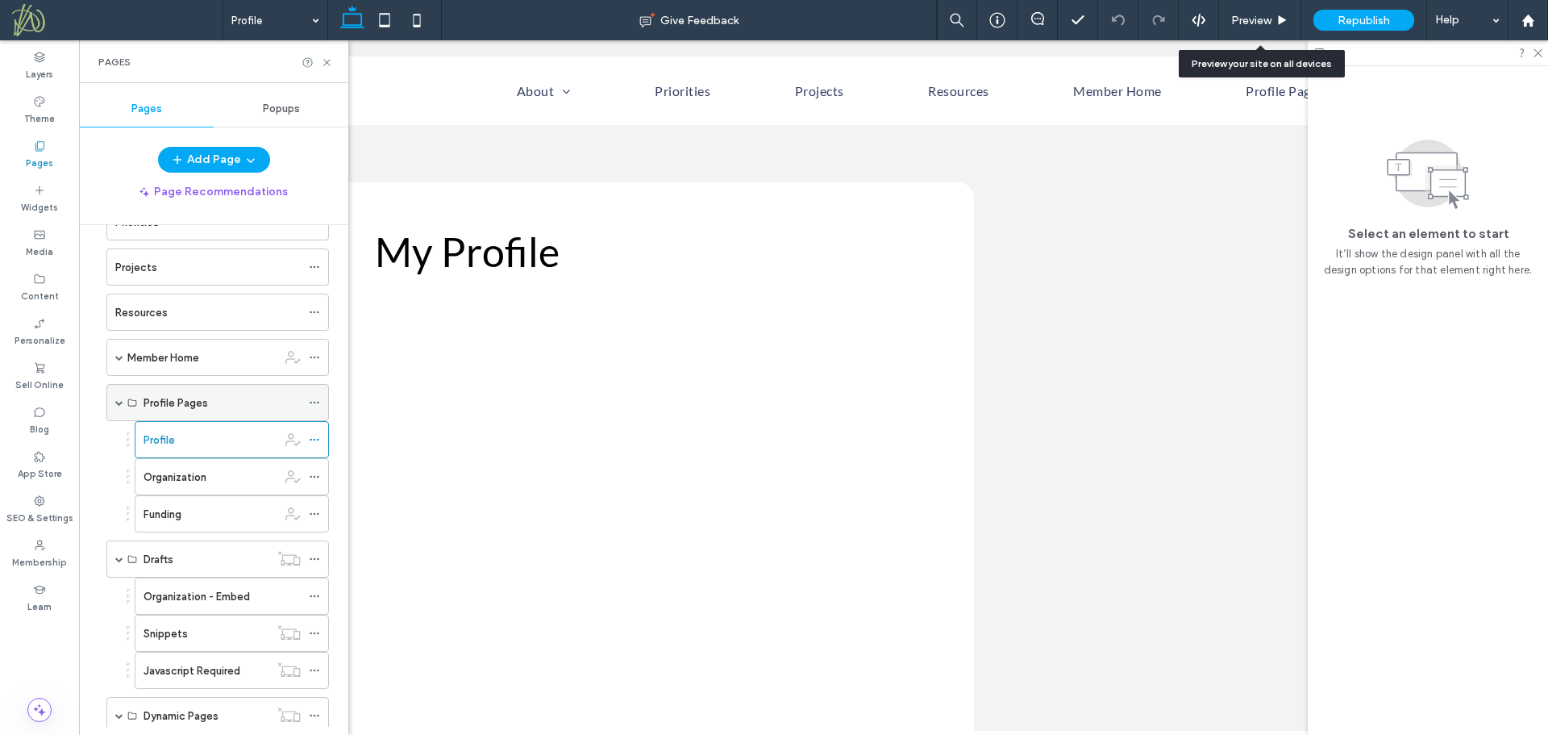
scroll to position [149, 0]
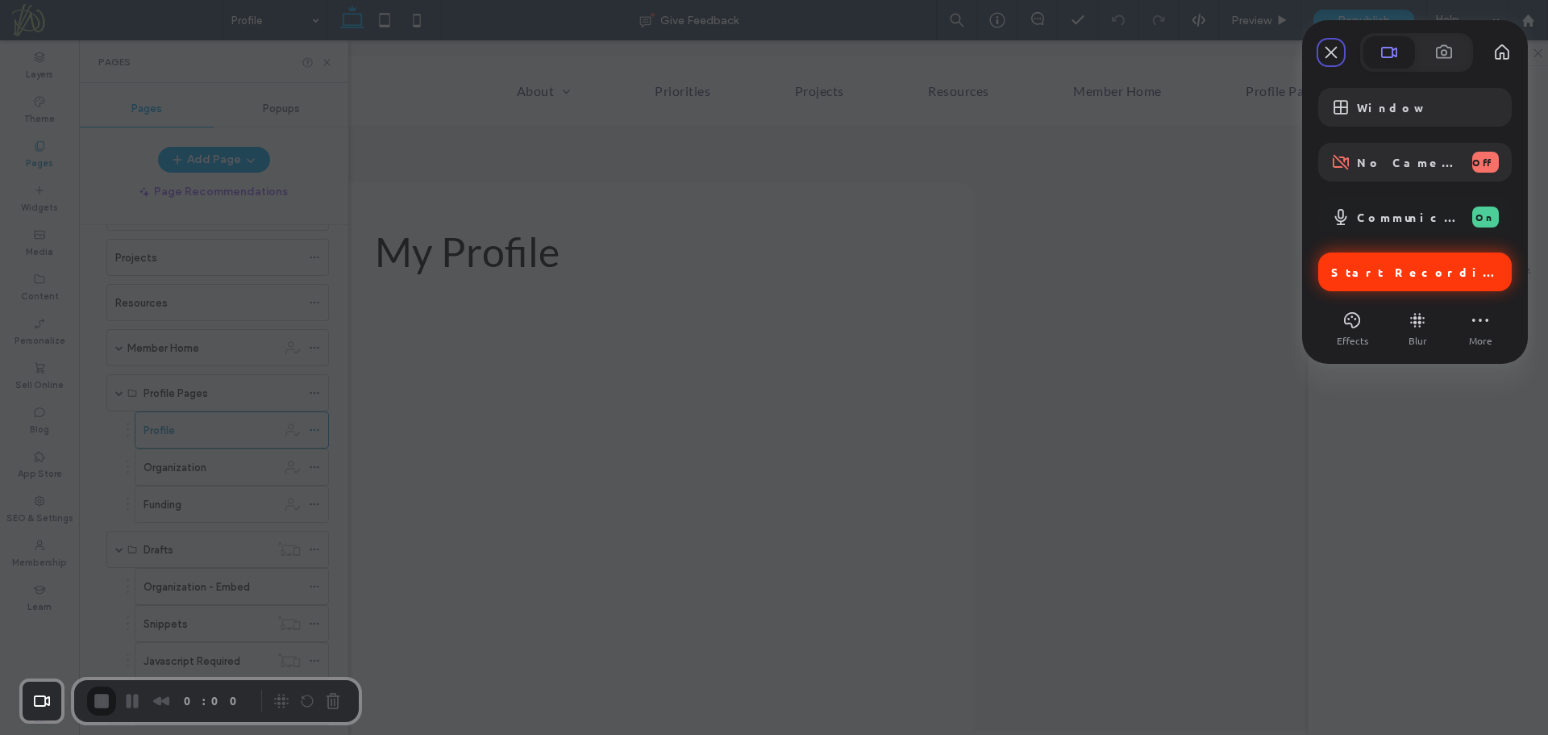
click at [1404, 273] on span "Start Recording" at bounding box center [1416, 271] width 171 height 15
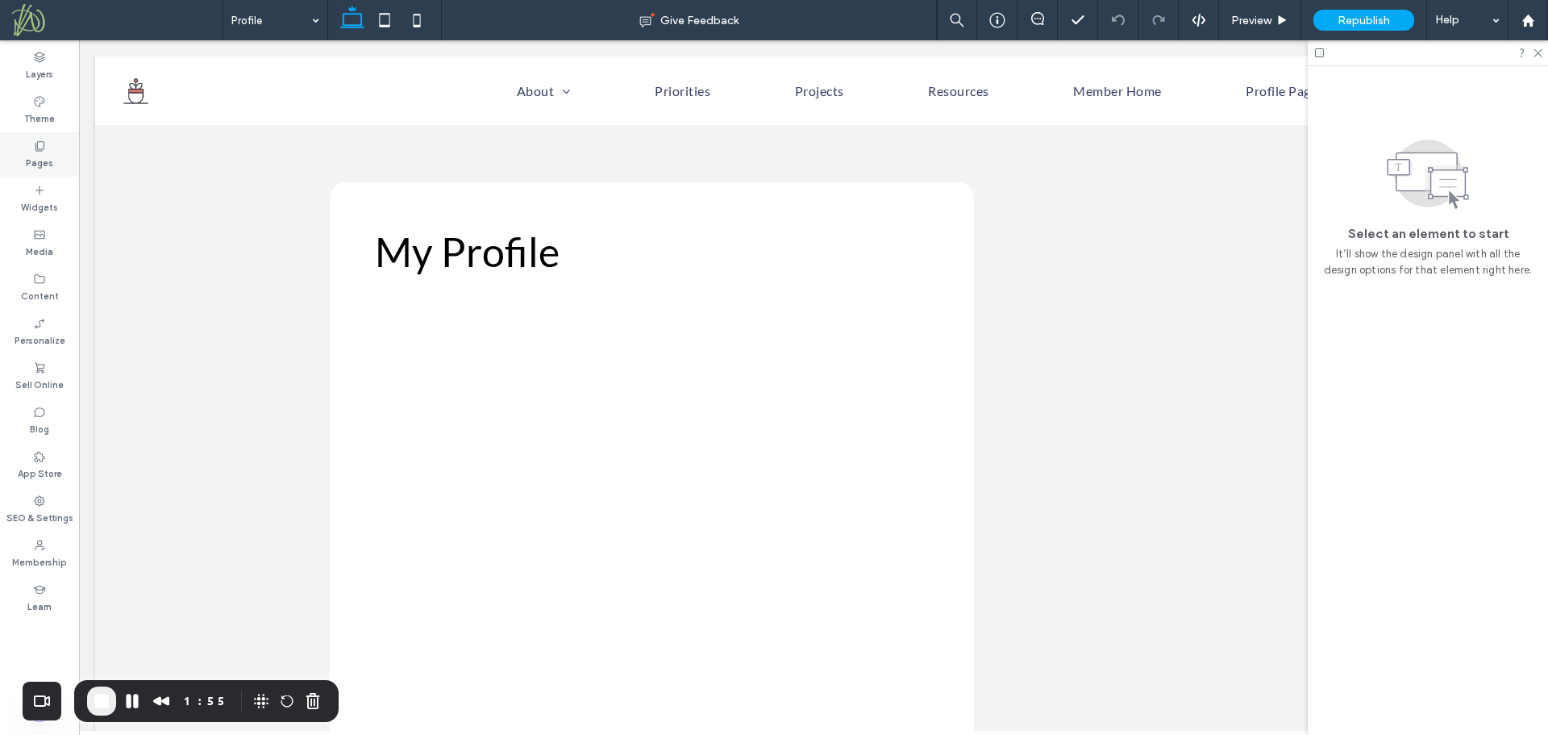
click at [48, 164] on label "Pages" at bounding box center [39, 161] width 27 height 18
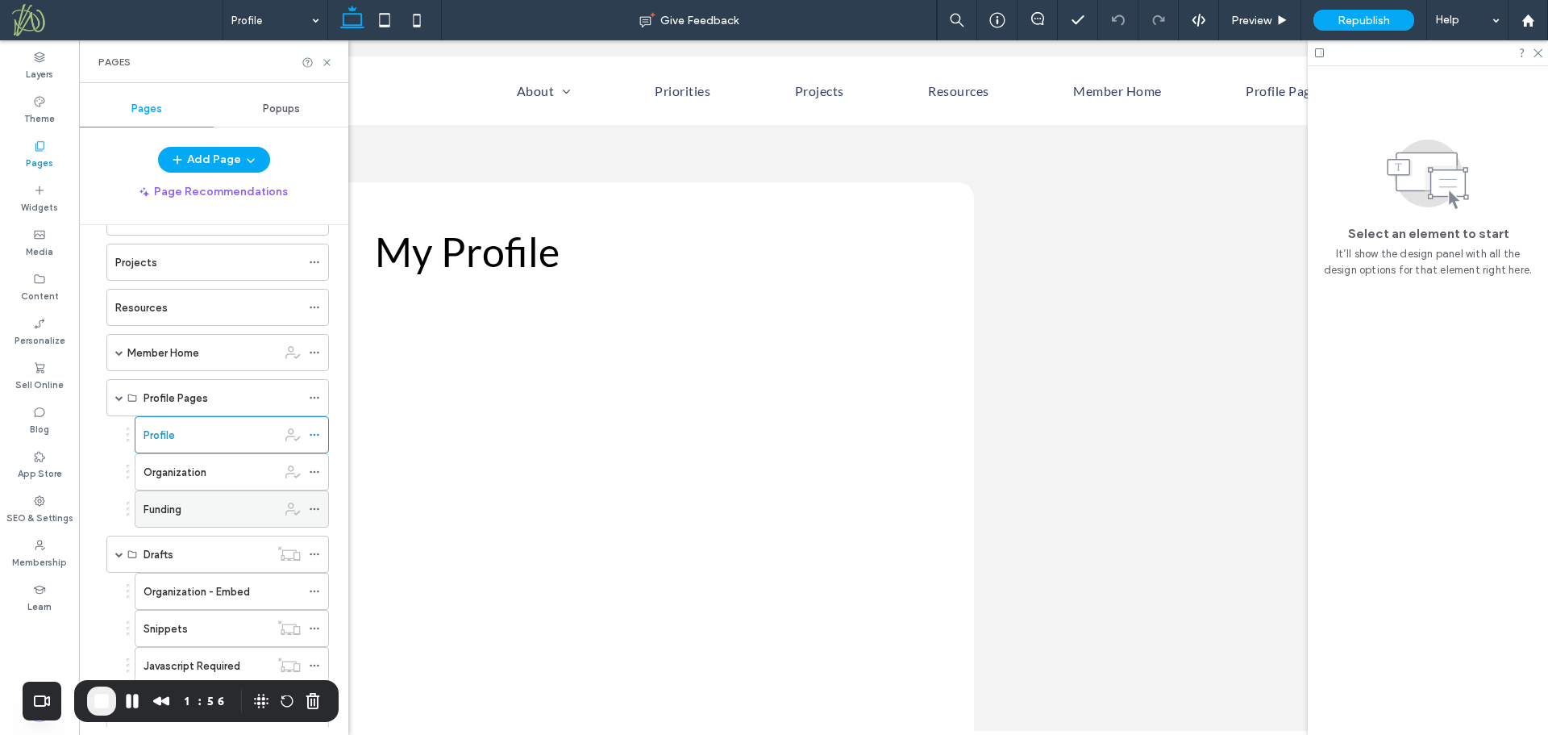
scroll to position [151, 0]
click at [52, 555] on label "Membership" at bounding box center [39, 561] width 55 height 18
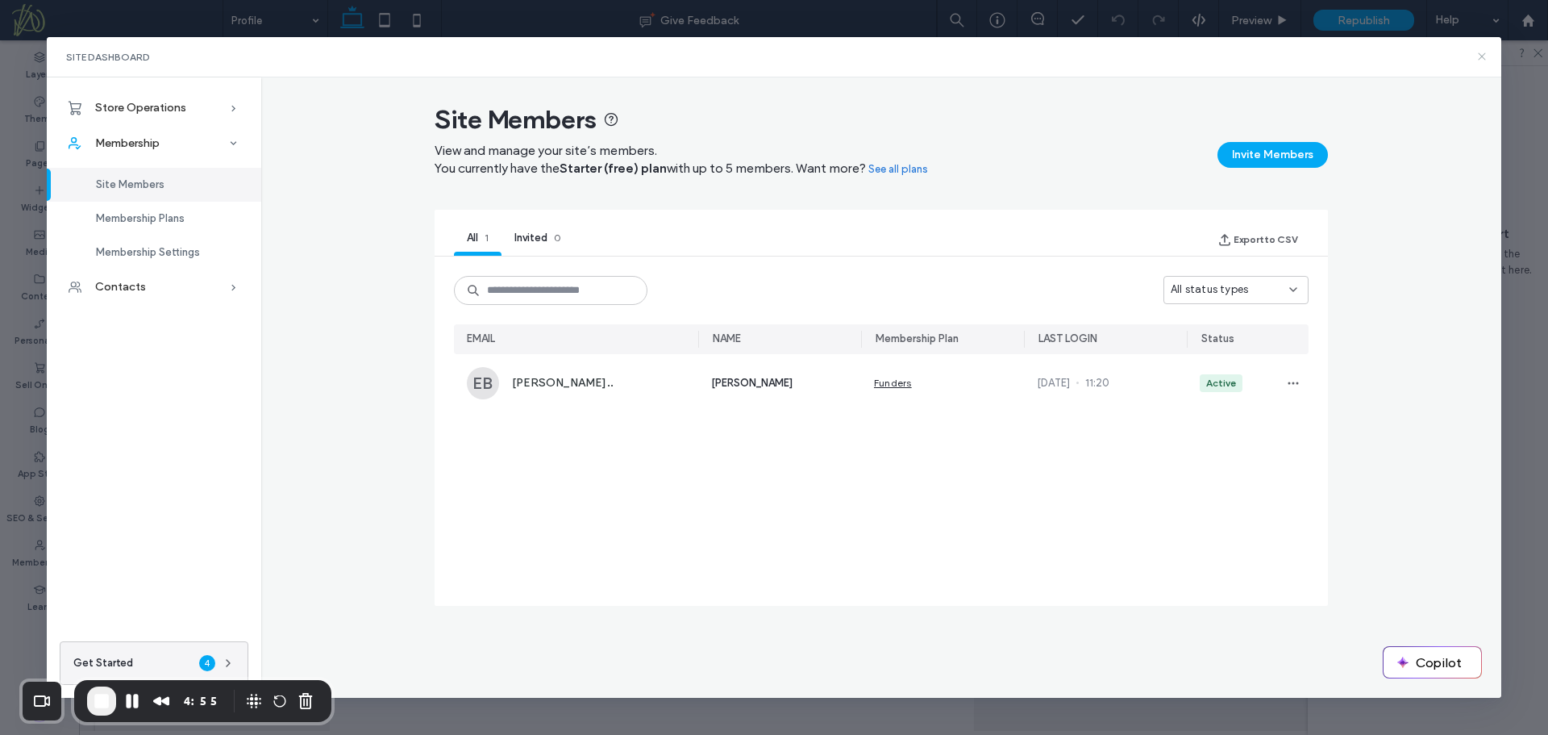
click at [1484, 56] on icon at bounding box center [1482, 56] width 13 height 13
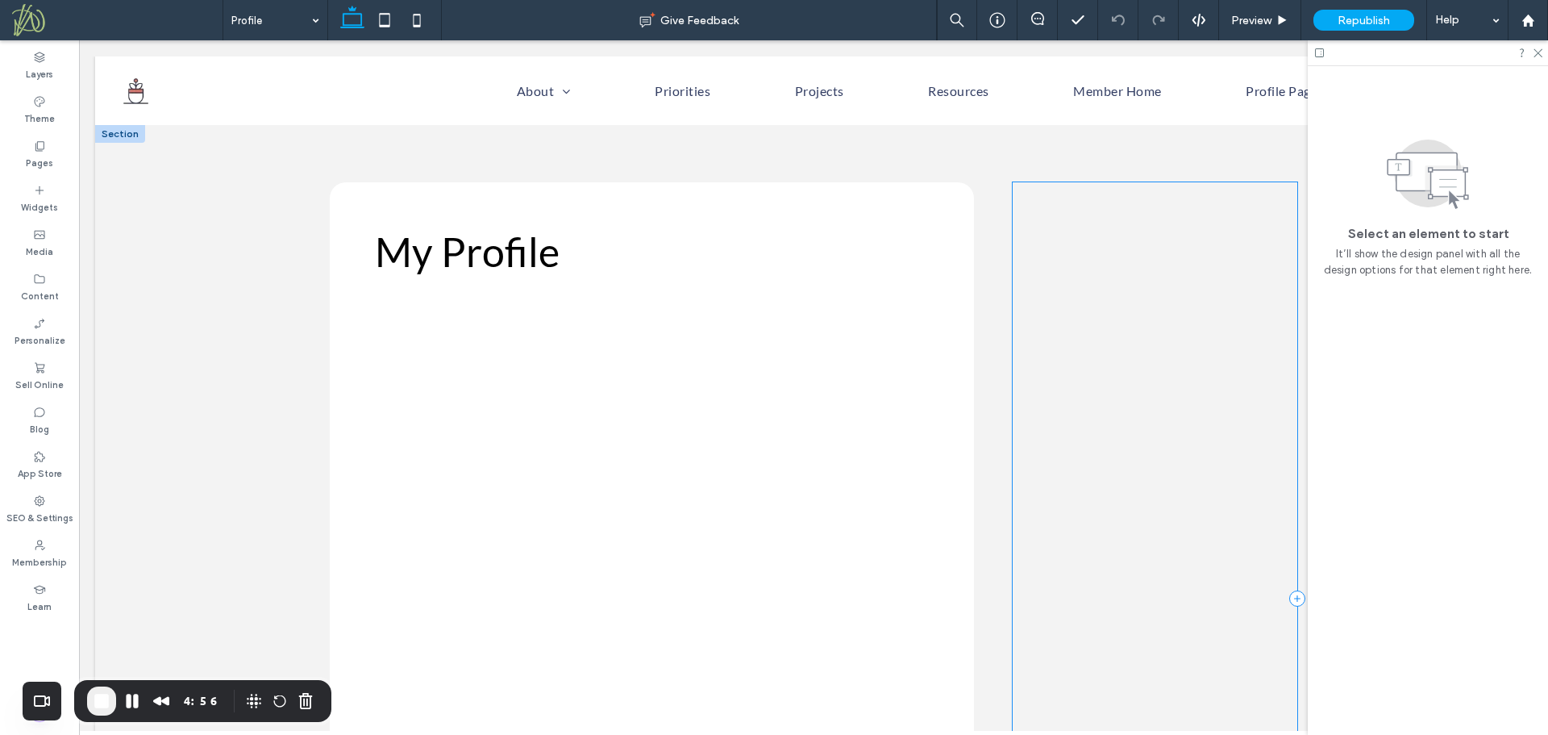
click at [1147, 476] on div at bounding box center [1155, 598] width 285 height 832
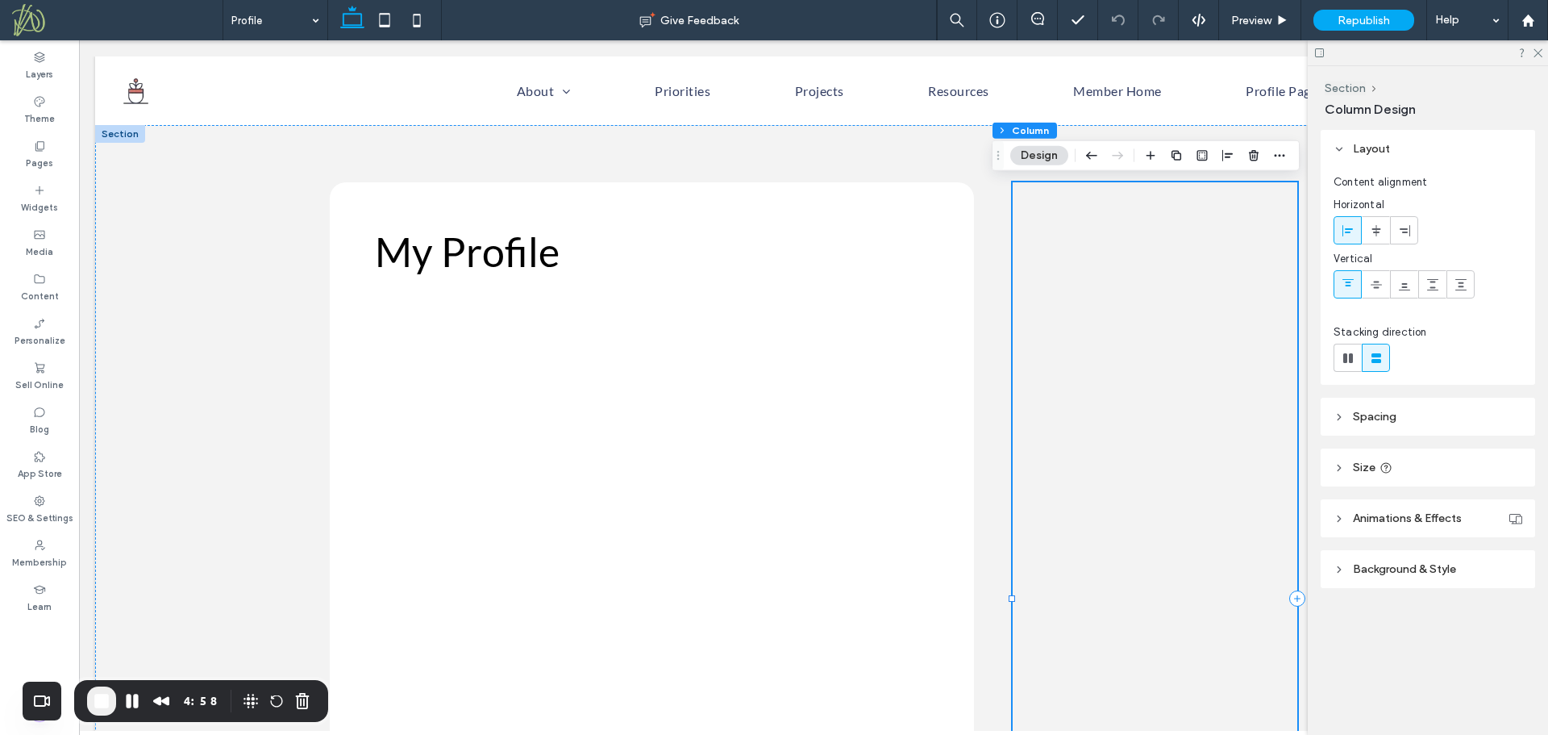
click at [1102, 203] on div at bounding box center [1155, 598] width 285 height 832
click at [1101, 197] on div at bounding box center [1155, 199] width 259 height 8
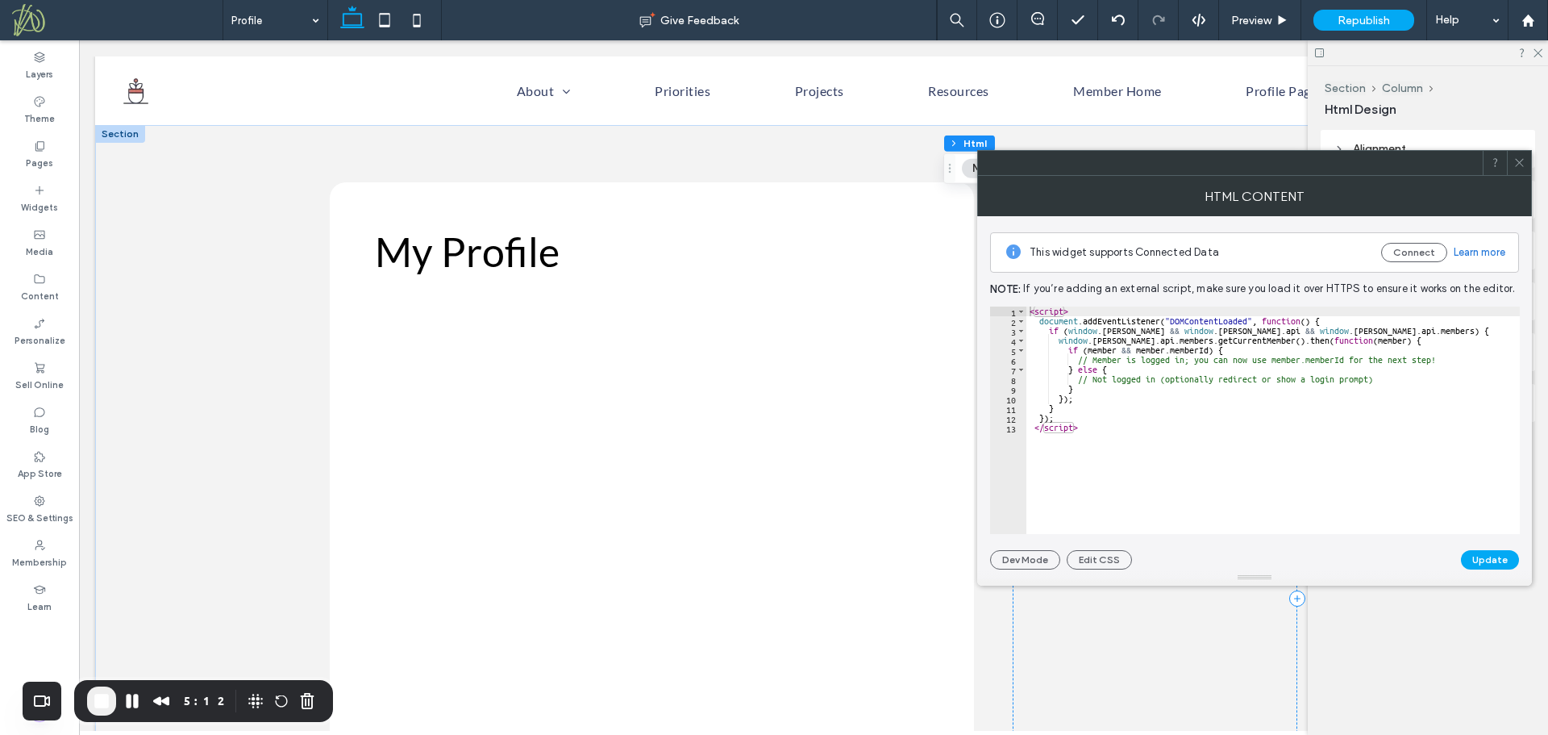
click at [1523, 160] on icon at bounding box center [1519, 162] width 12 height 12
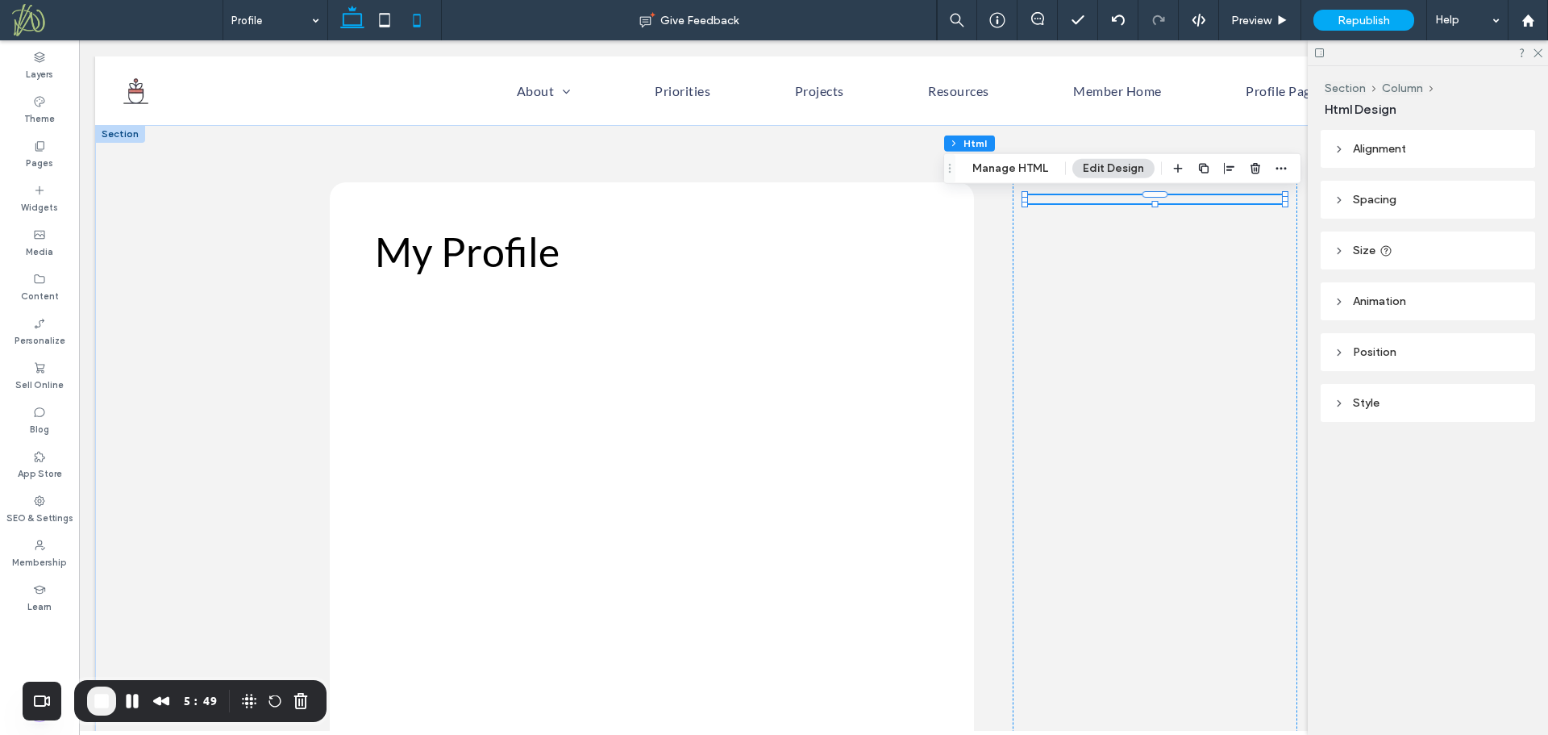
click at [93, 702] on span "End Recording" at bounding box center [101, 700] width 19 height 19
